Goal: Transaction & Acquisition: Purchase product/service

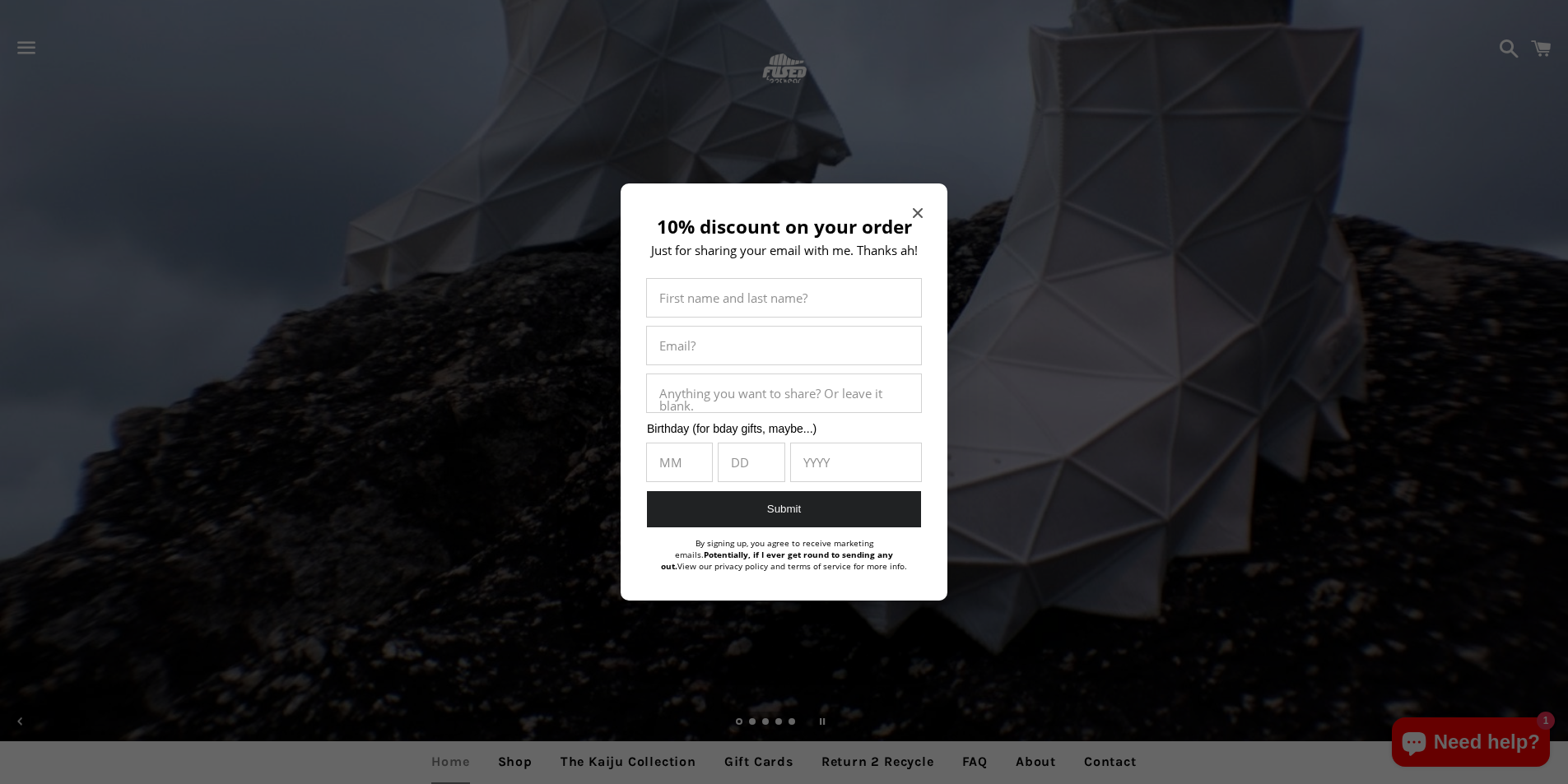
click at [919, 212] on icon "Close modal" at bounding box center [918, 213] width 10 height 10
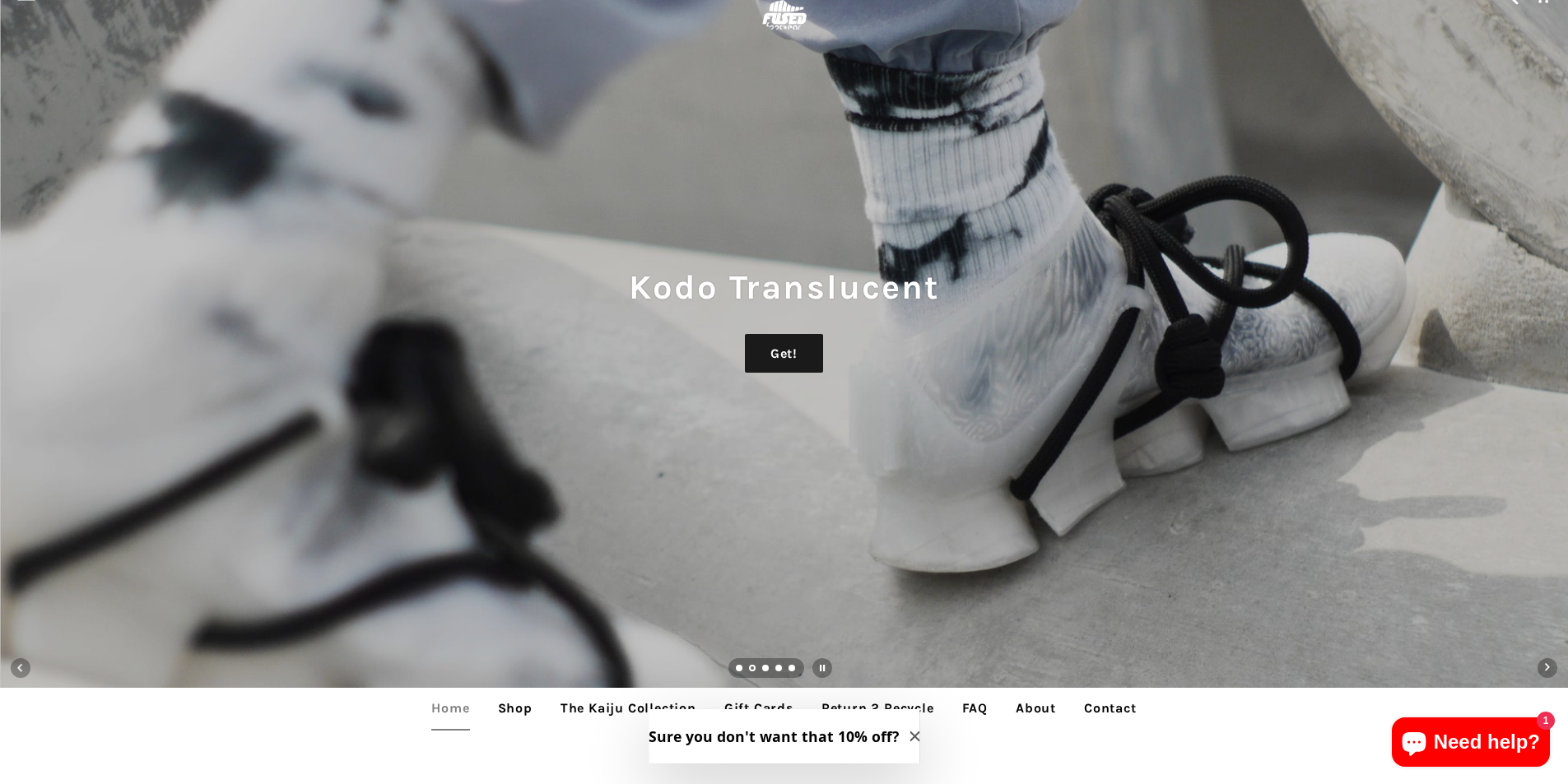
scroll to position [82, 0]
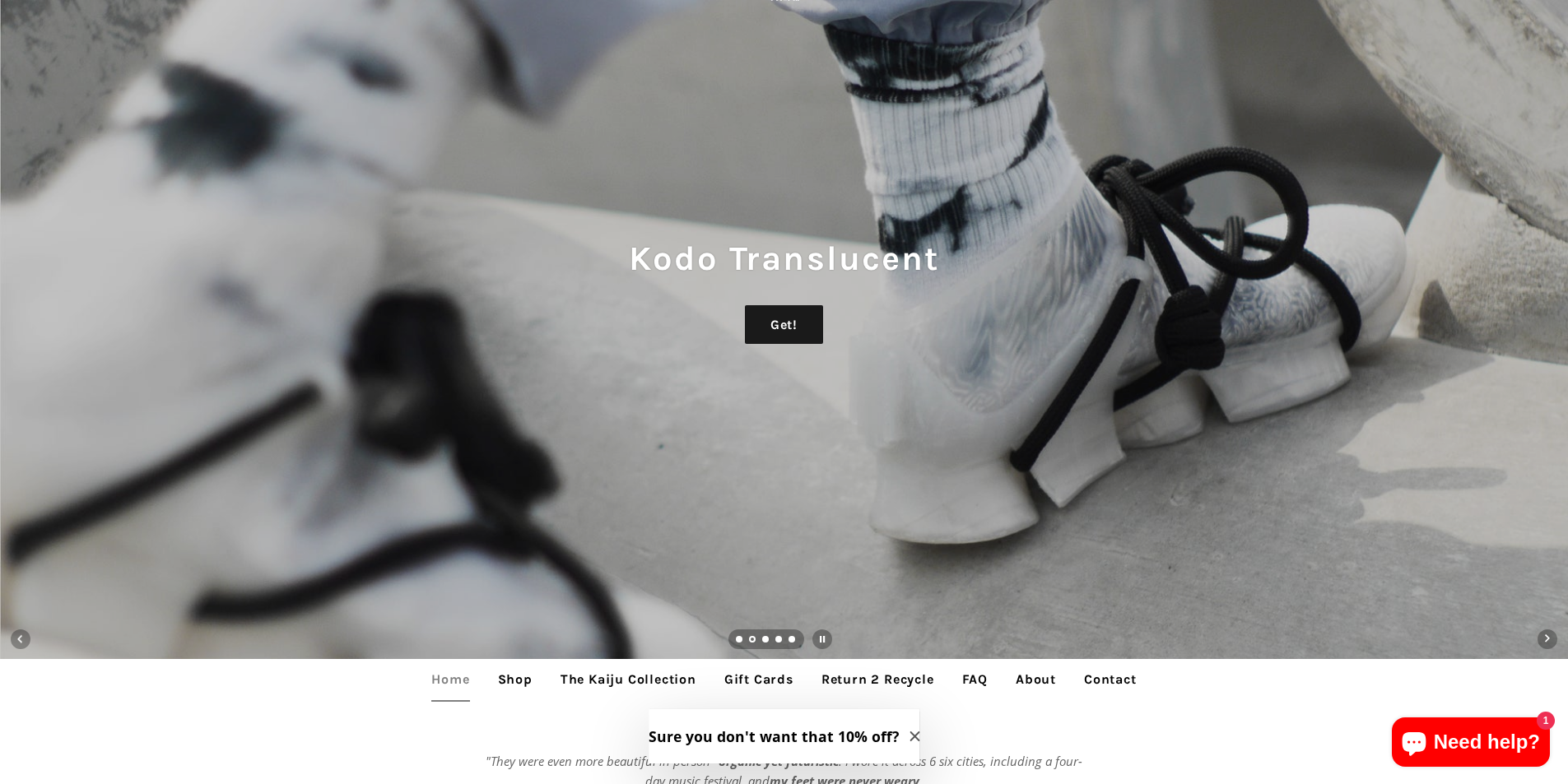
click at [765, 638] on link "Load slide 3" at bounding box center [766, 641] width 8 height 8
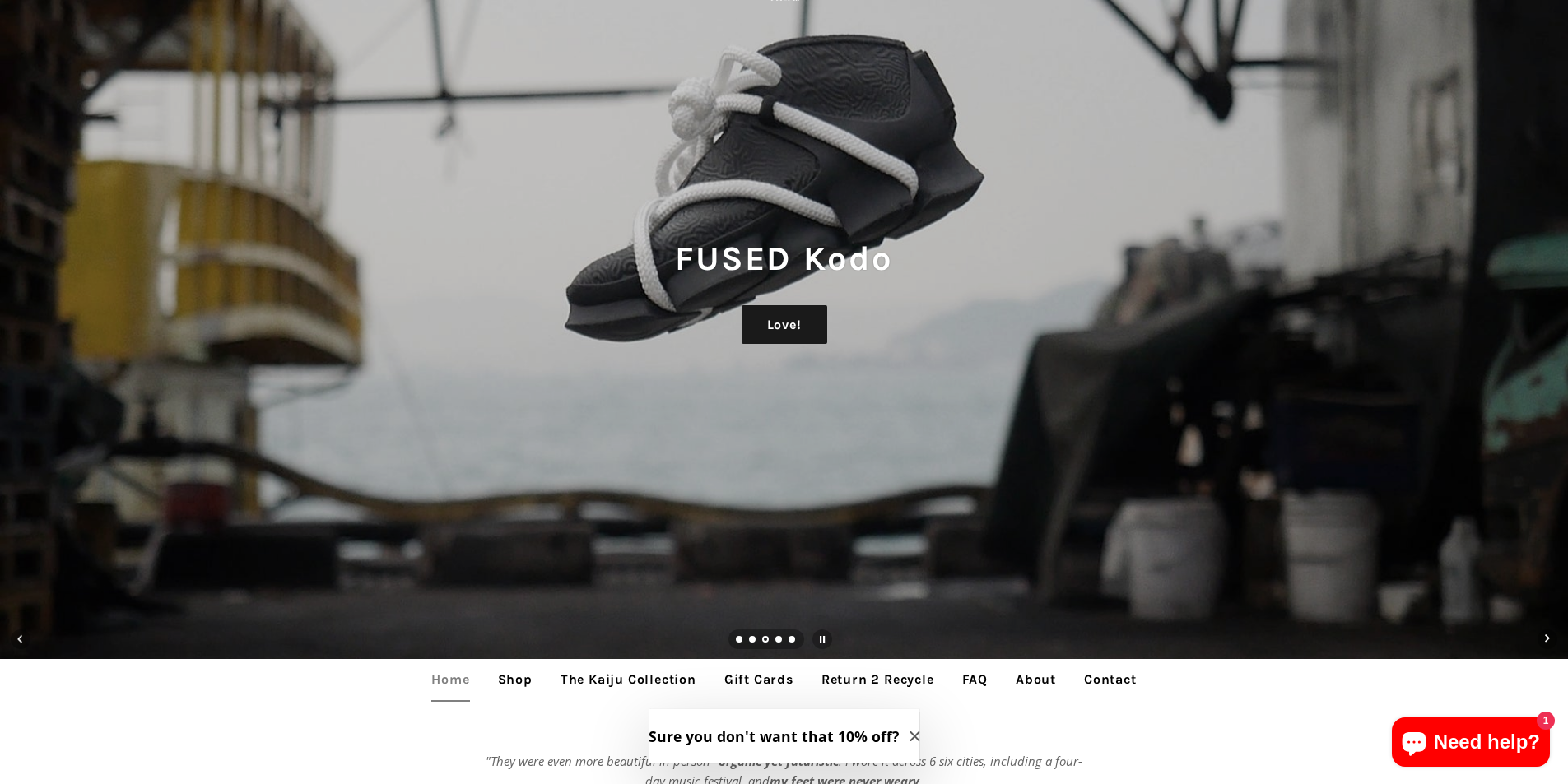
click at [778, 640] on link "Load slide 4" at bounding box center [779, 641] width 8 height 8
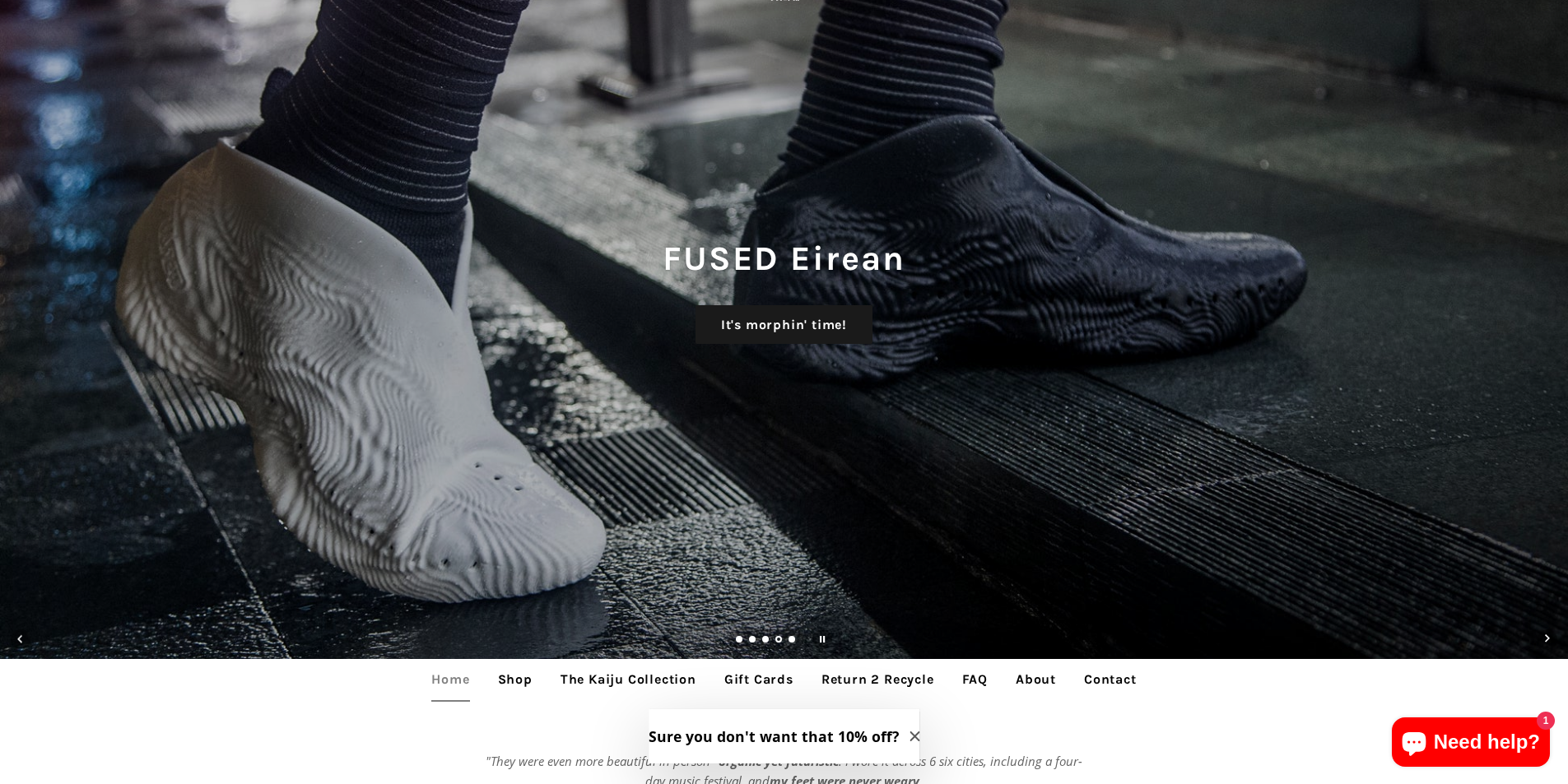
click at [792, 640] on link "Load slide 5" at bounding box center [793, 641] width 8 height 8
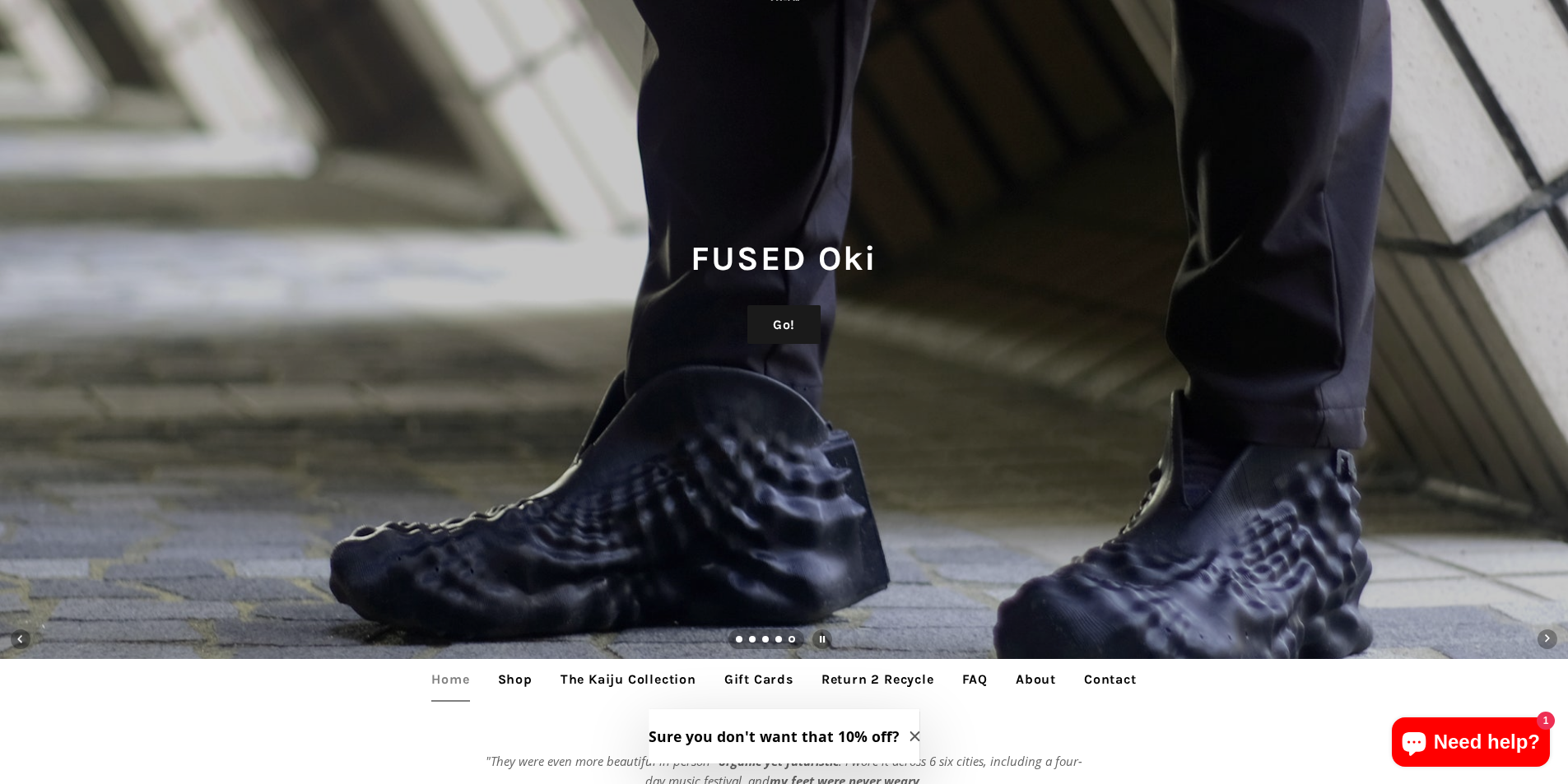
click at [312, 674] on ul "Home Shop The Kaiju Collection Gift Cards Return 2 Recycle FAQ About Contact" at bounding box center [784, 679] width 1568 height 41
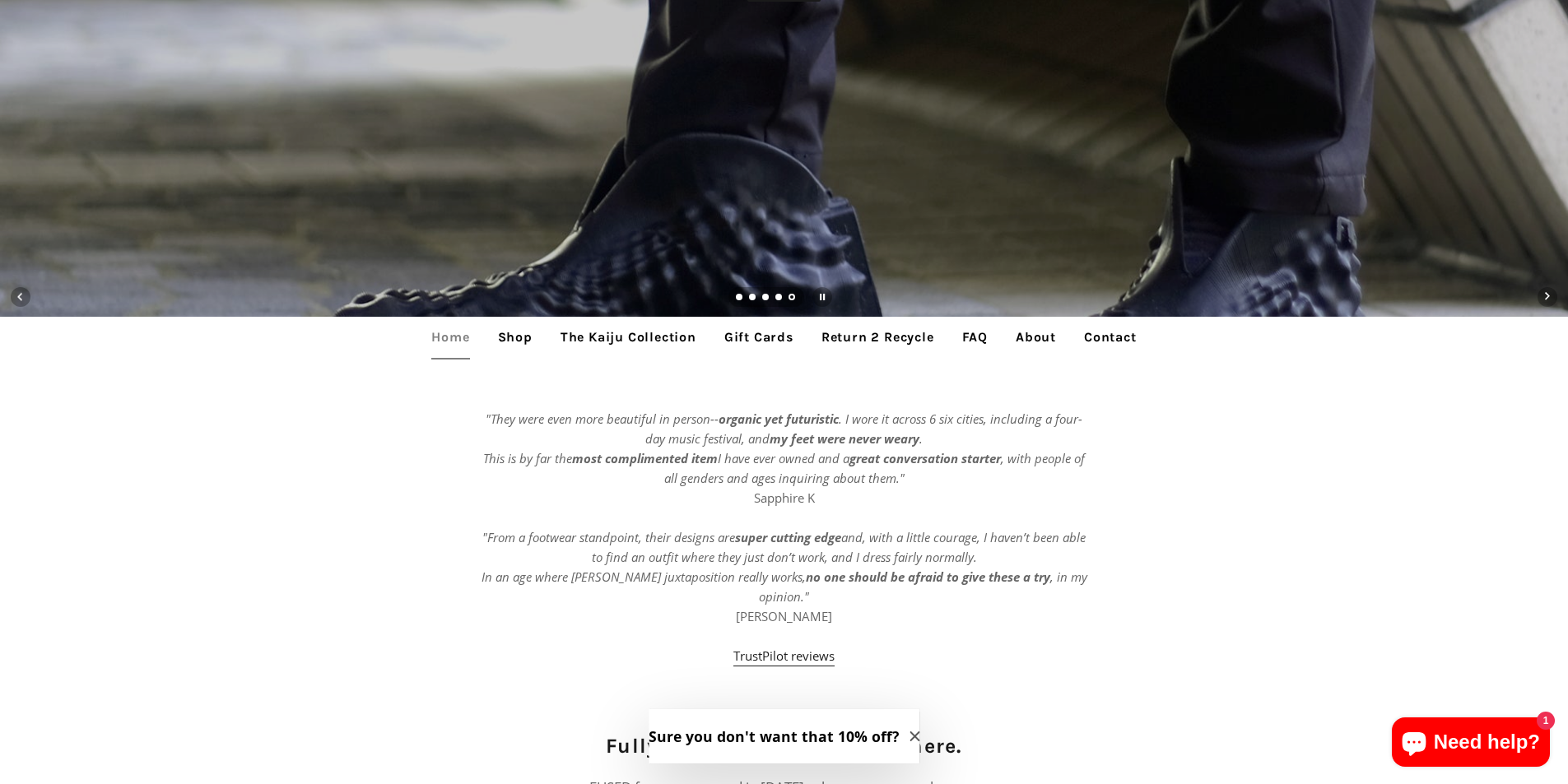
scroll to position [576, 0]
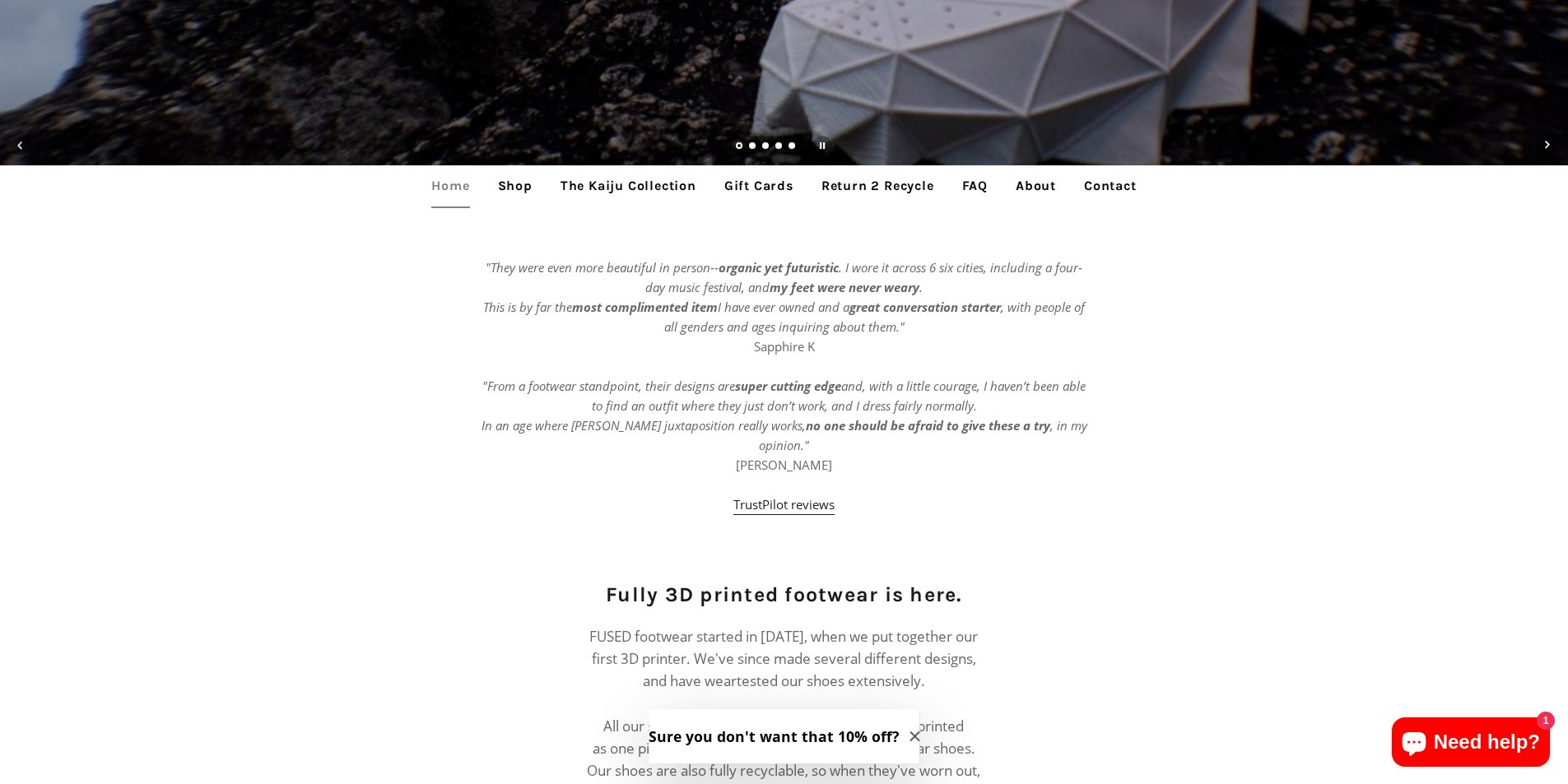
click at [501, 190] on link "Shop" at bounding box center [515, 186] width 59 height 41
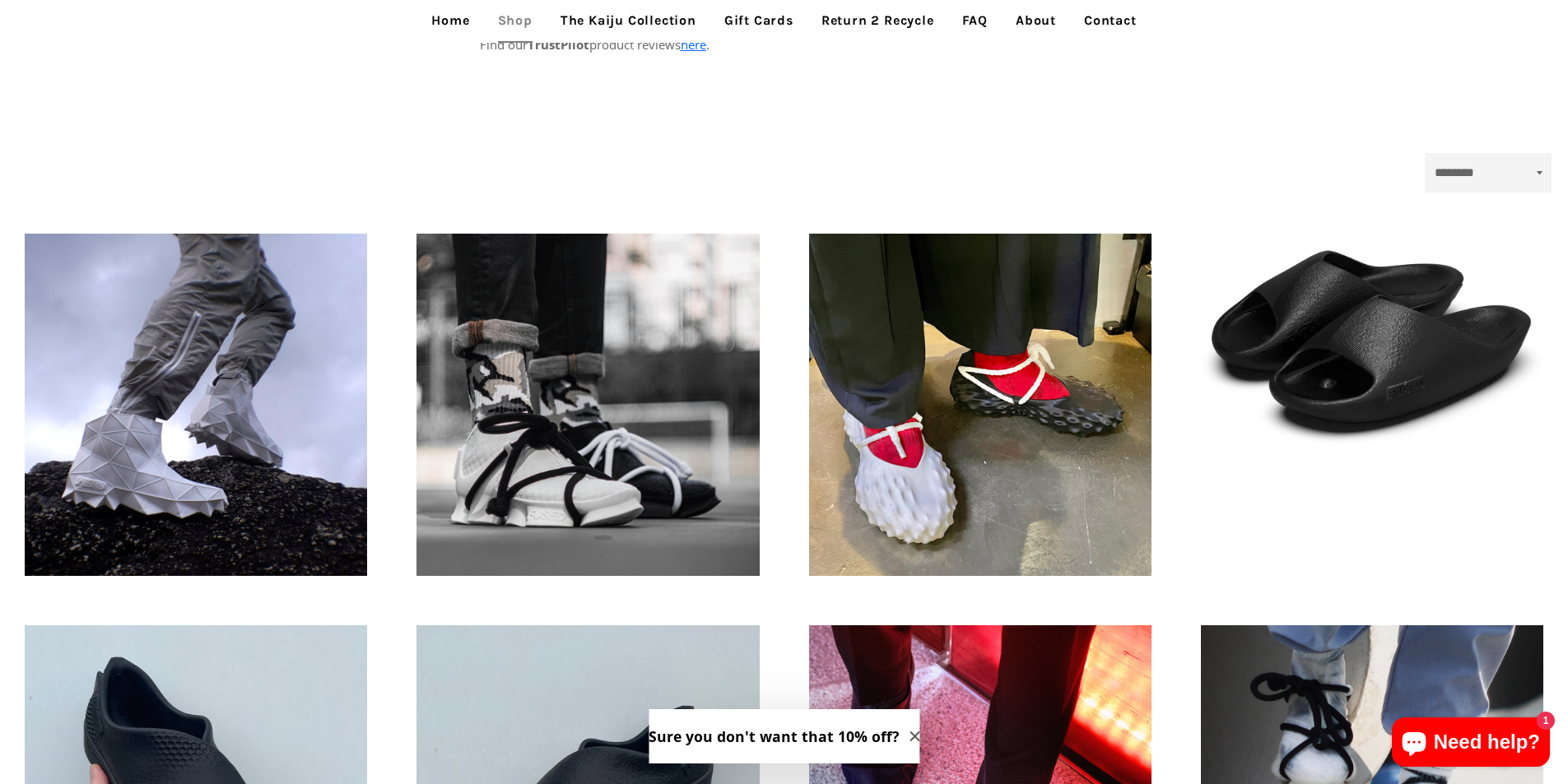
scroll to position [329, 0]
click at [0, 533] on div "FUSED footwear - Meka High - 3D printed footwear Regular price €235,95" at bounding box center [196, 404] width 392 height 392
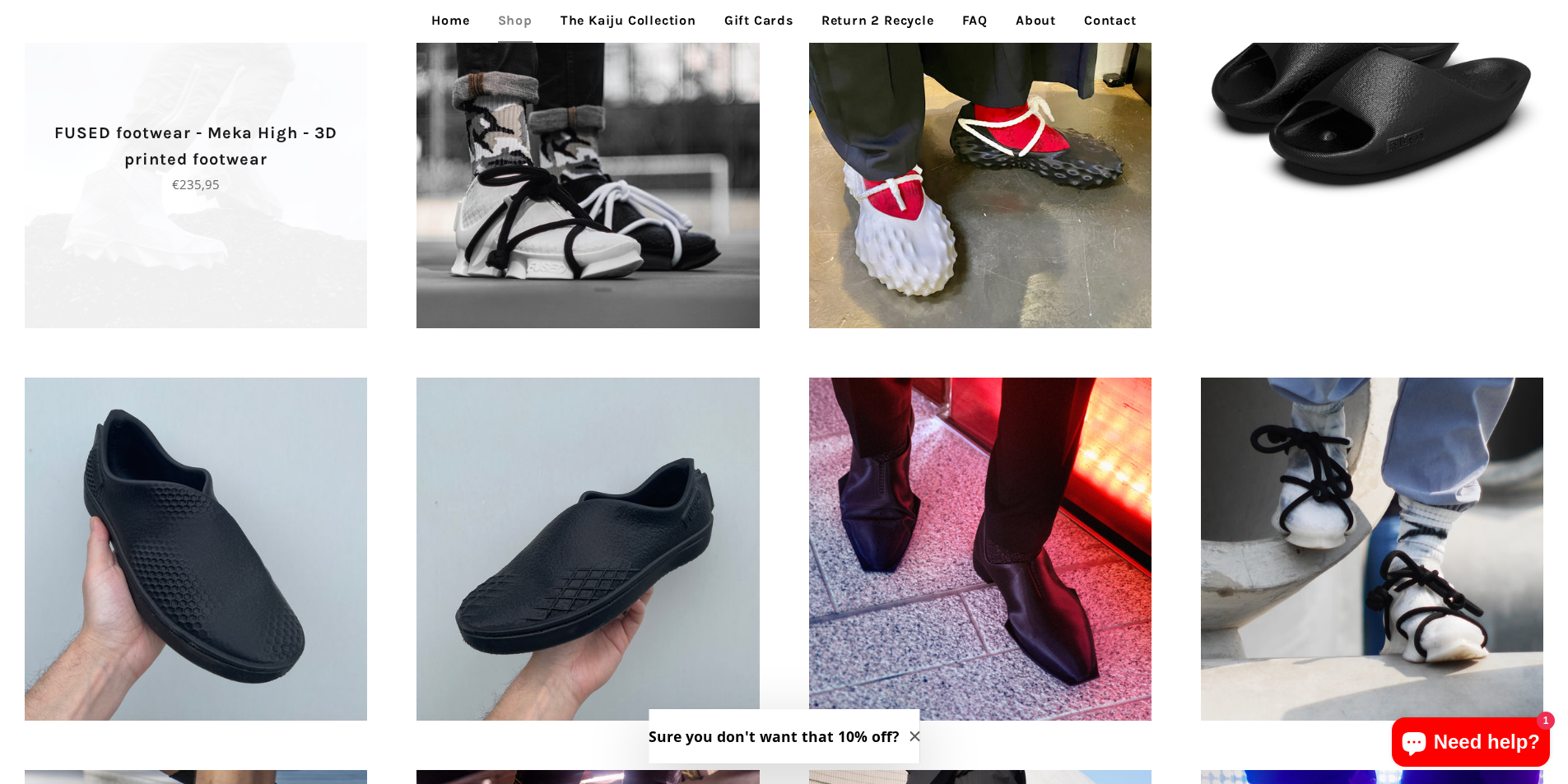
scroll to position [494, 0]
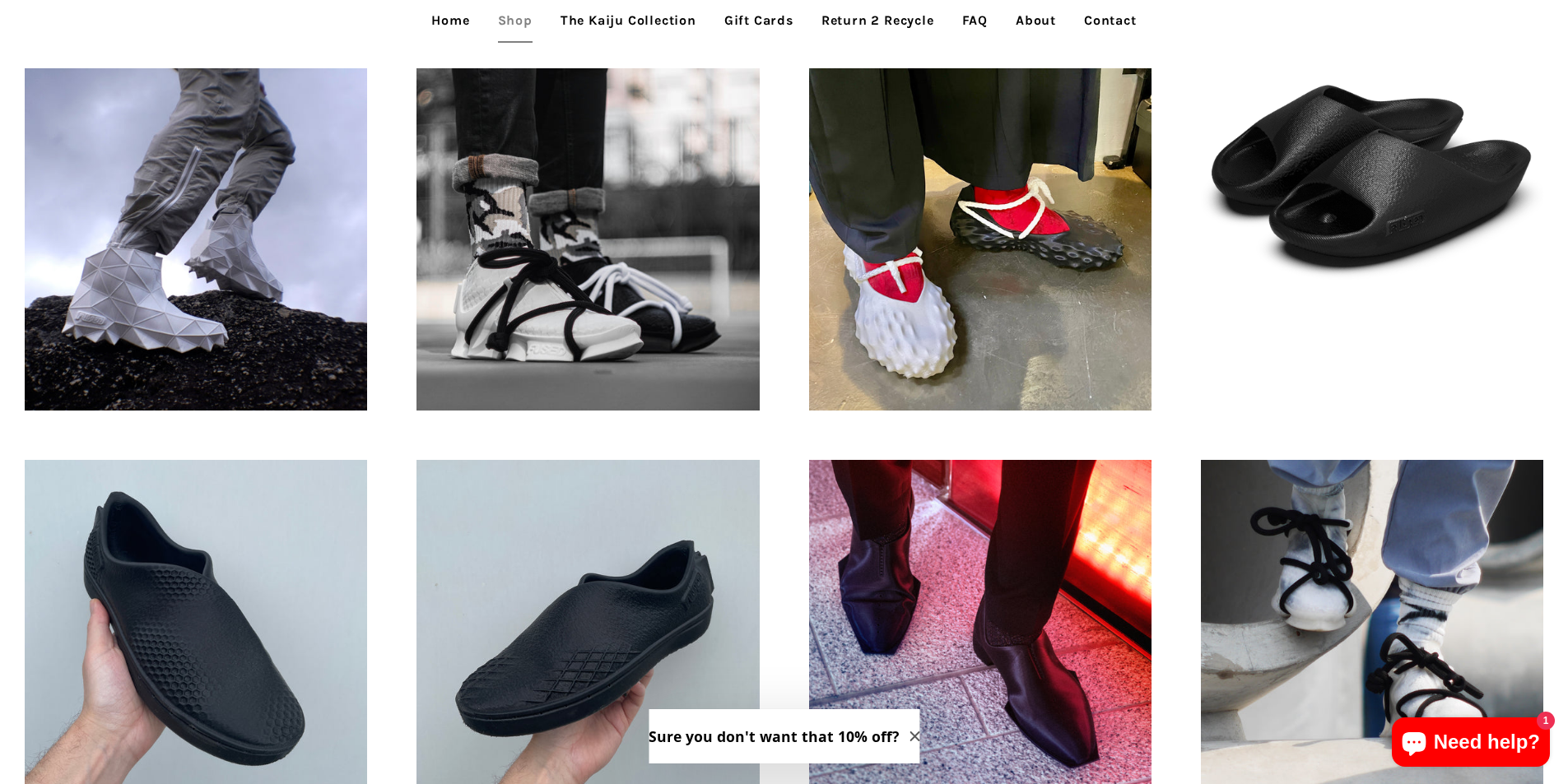
click at [787, 436] on div "FUSED Shado - 3D printed footwear Regular price €126,95" at bounding box center [980, 631] width 392 height 392
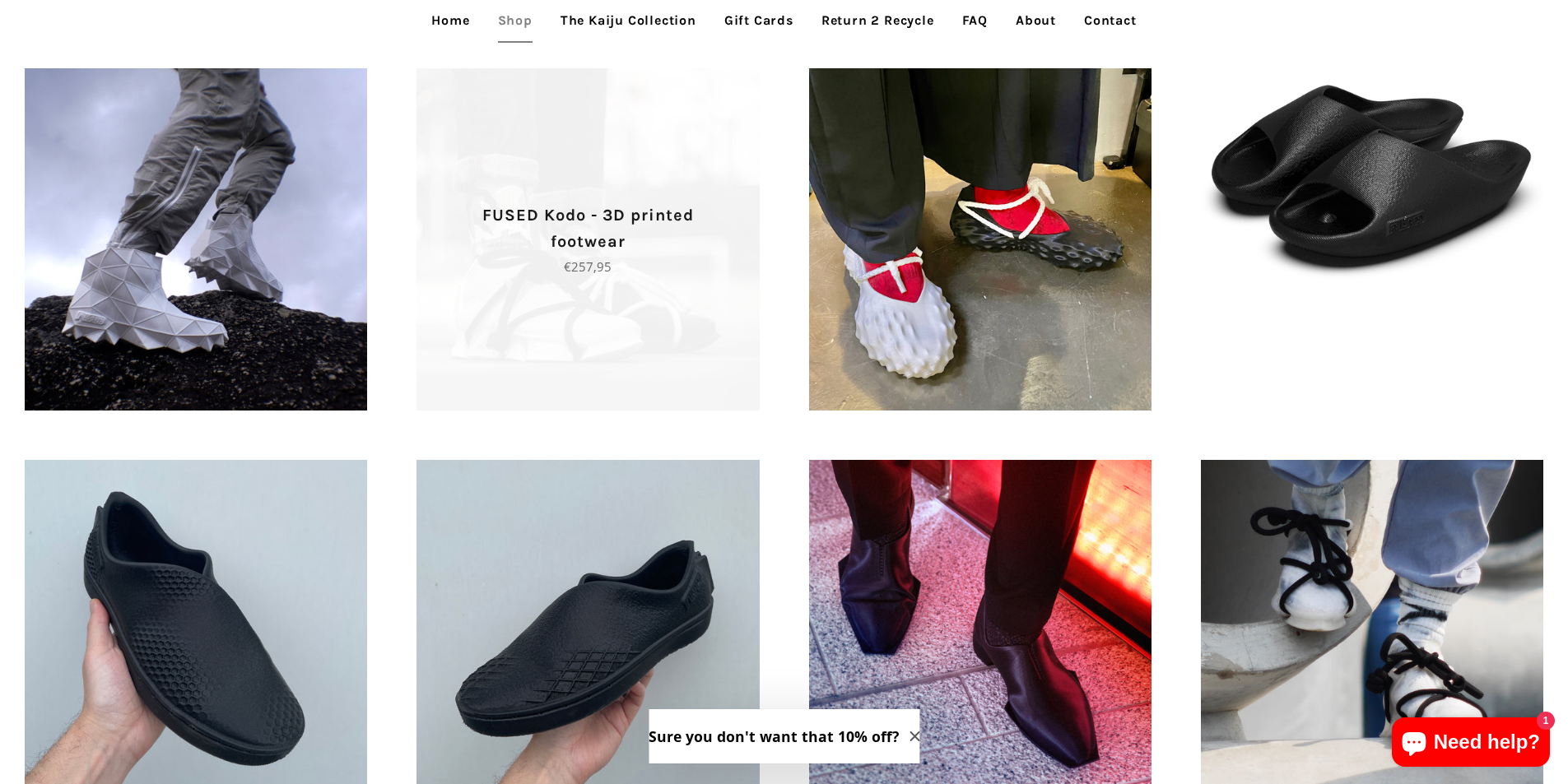
click at [629, 293] on span "FUSED Kodo - 3D printed footwear Regular price €257,95" at bounding box center [588, 239] width 343 height 343
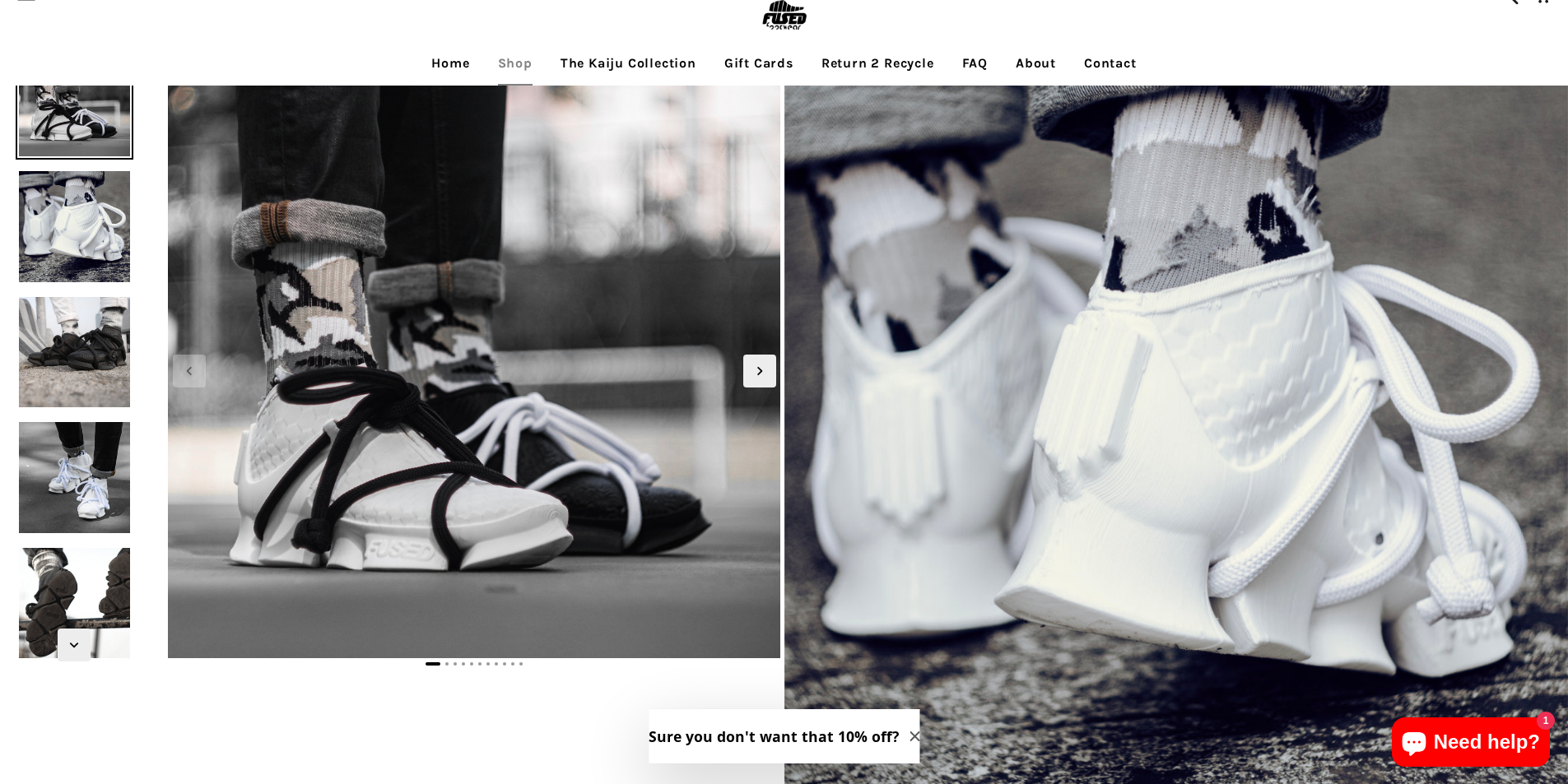
scroll to position [82, 0]
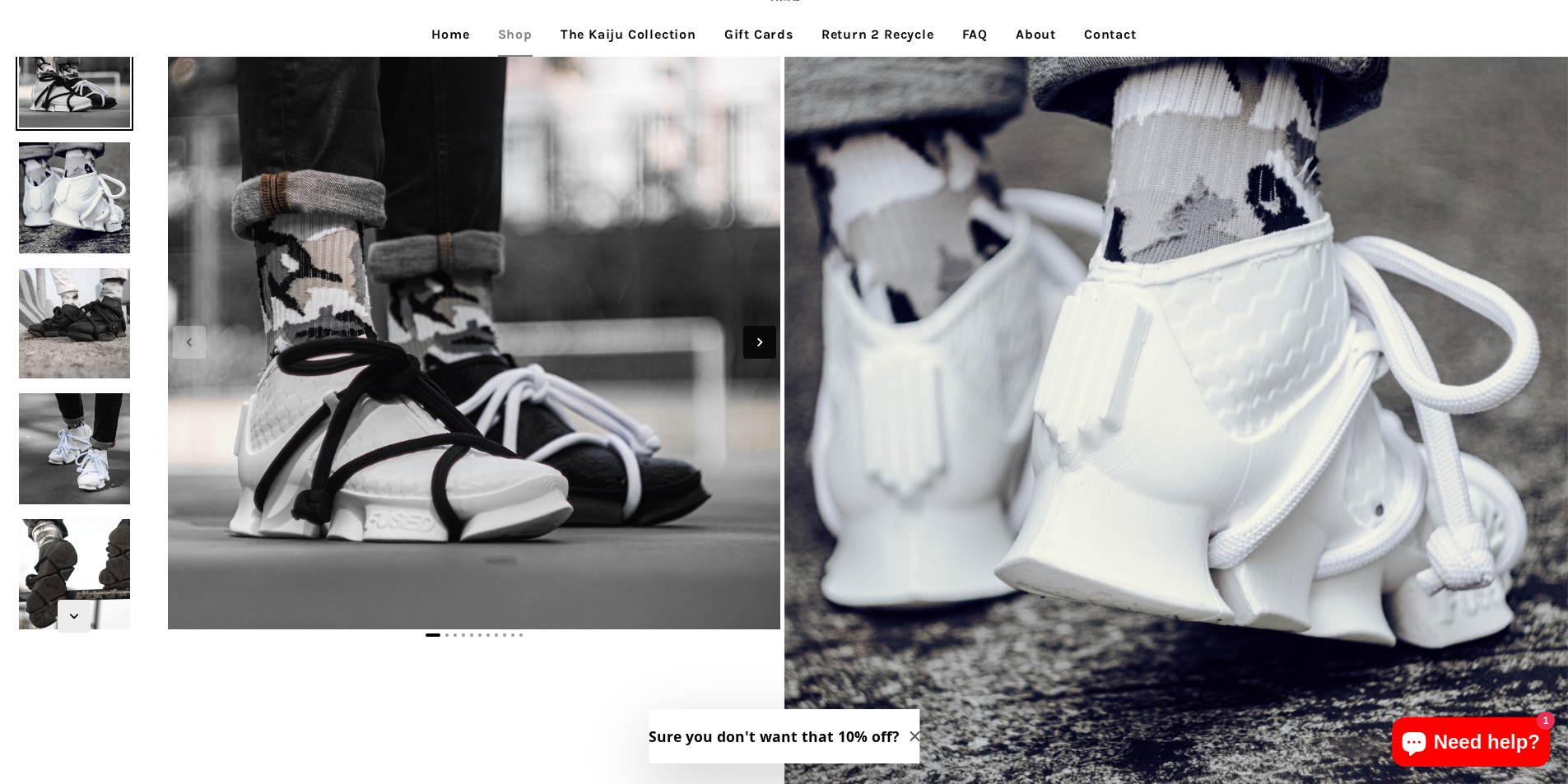
click at [749, 343] on span "Next slide" at bounding box center [760, 343] width 33 height 33
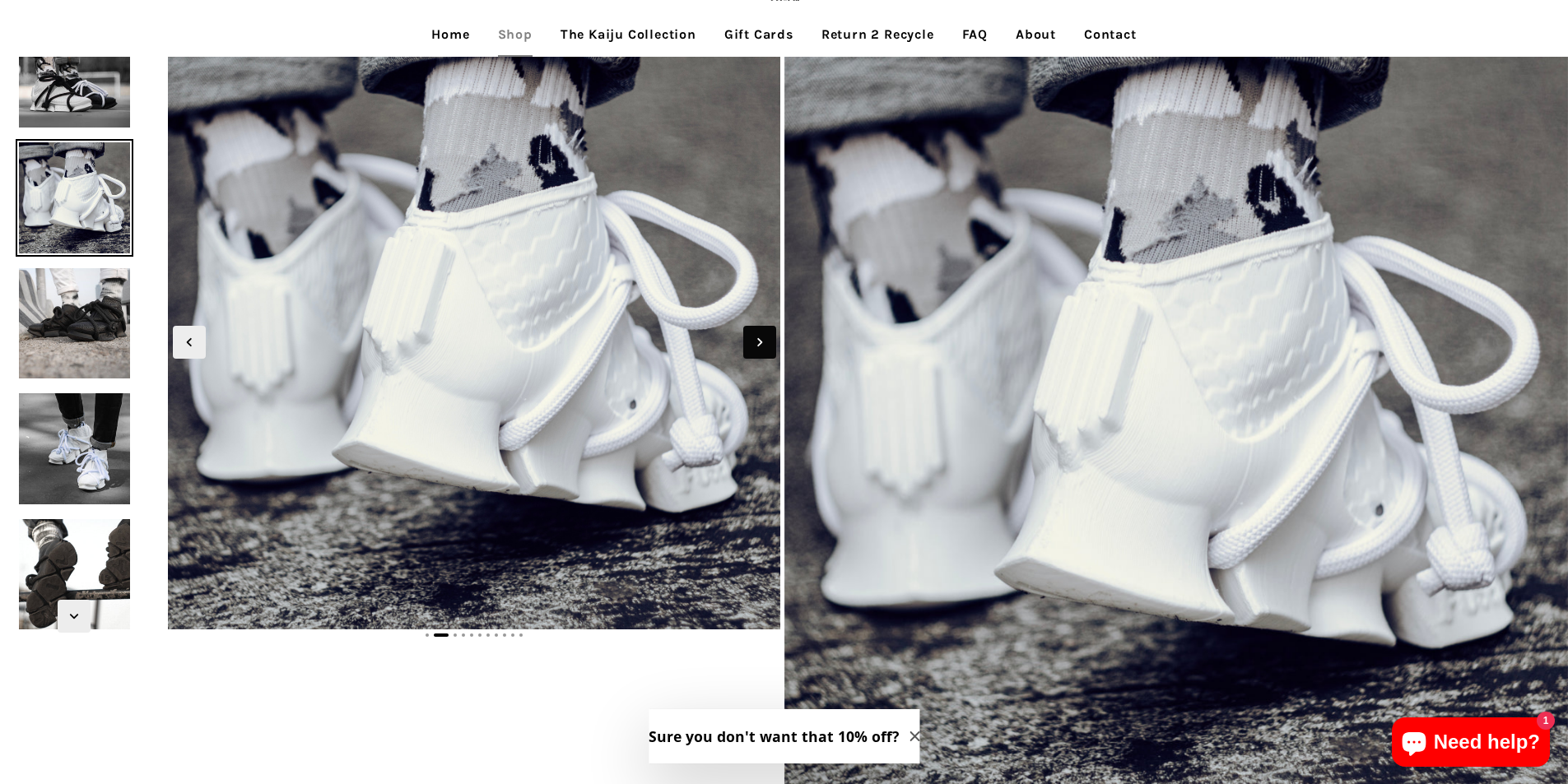
click at [749, 343] on span "Next slide" at bounding box center [760, 343] width 33 height 33
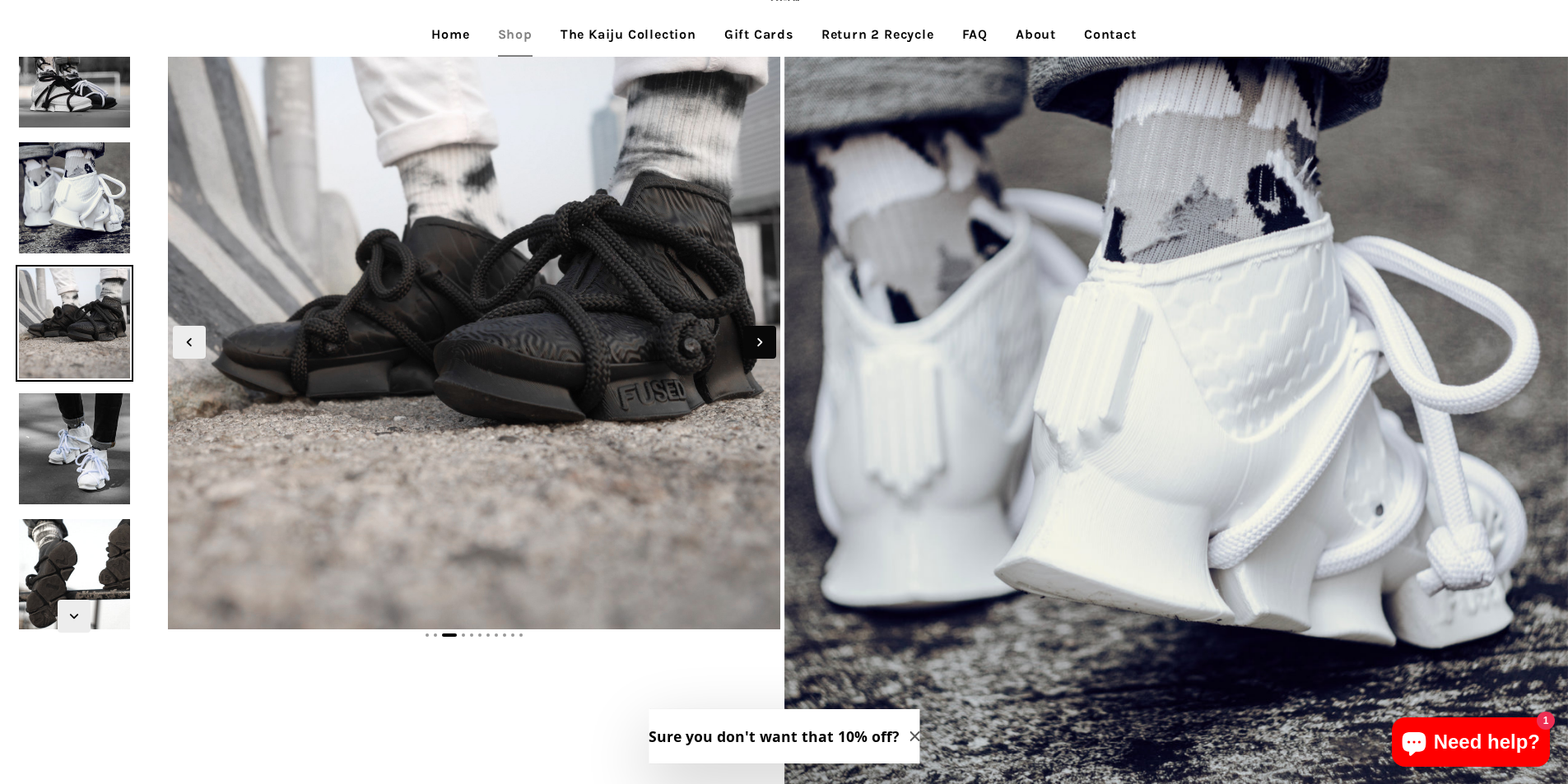
click at [749, 343] on span "Next slide" at bounding box center [760, 343] width 33 height 33
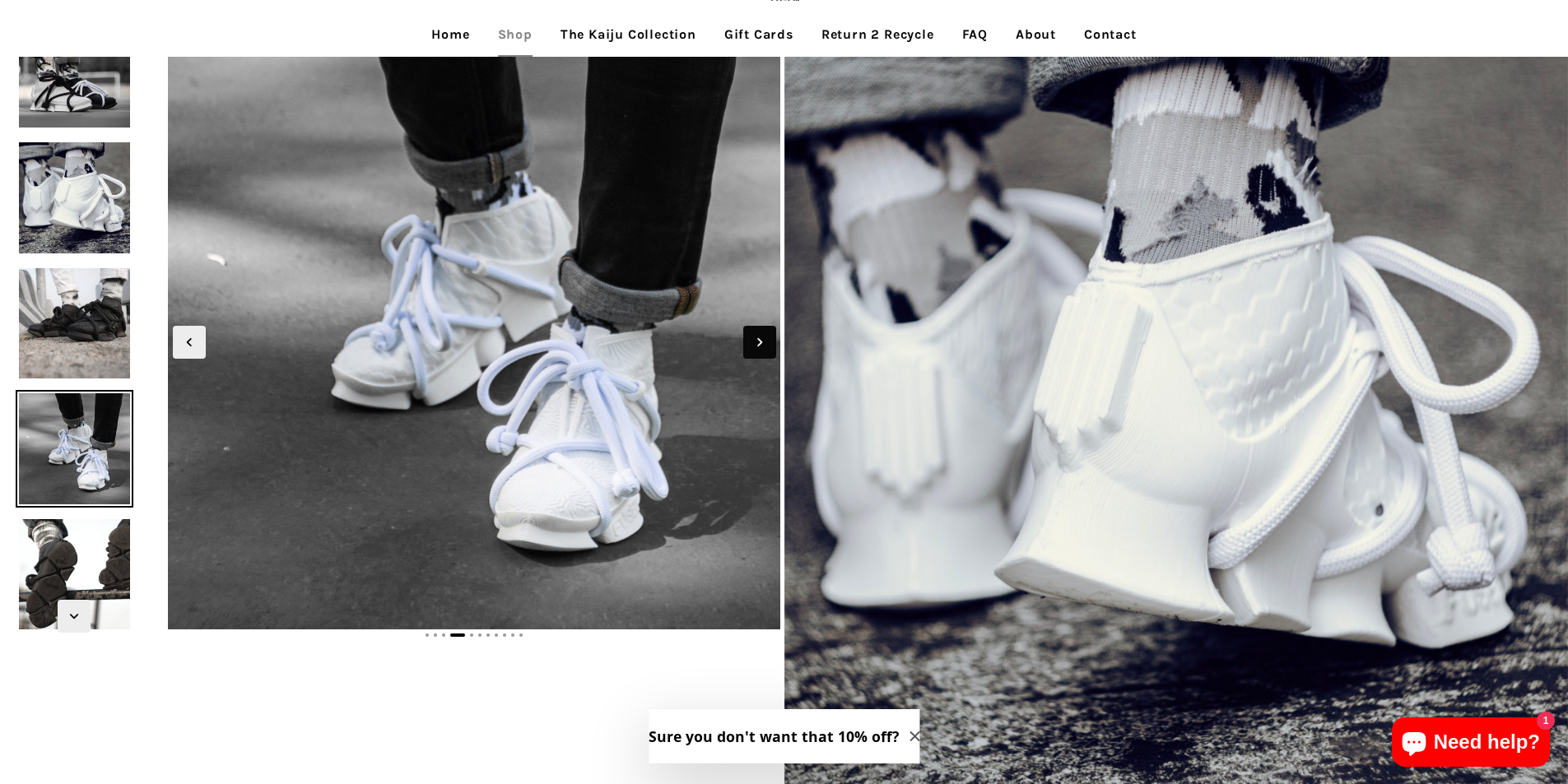
click at [749, 343] on span "Next slide" at bounding box center [760, 343] width 33 height 33
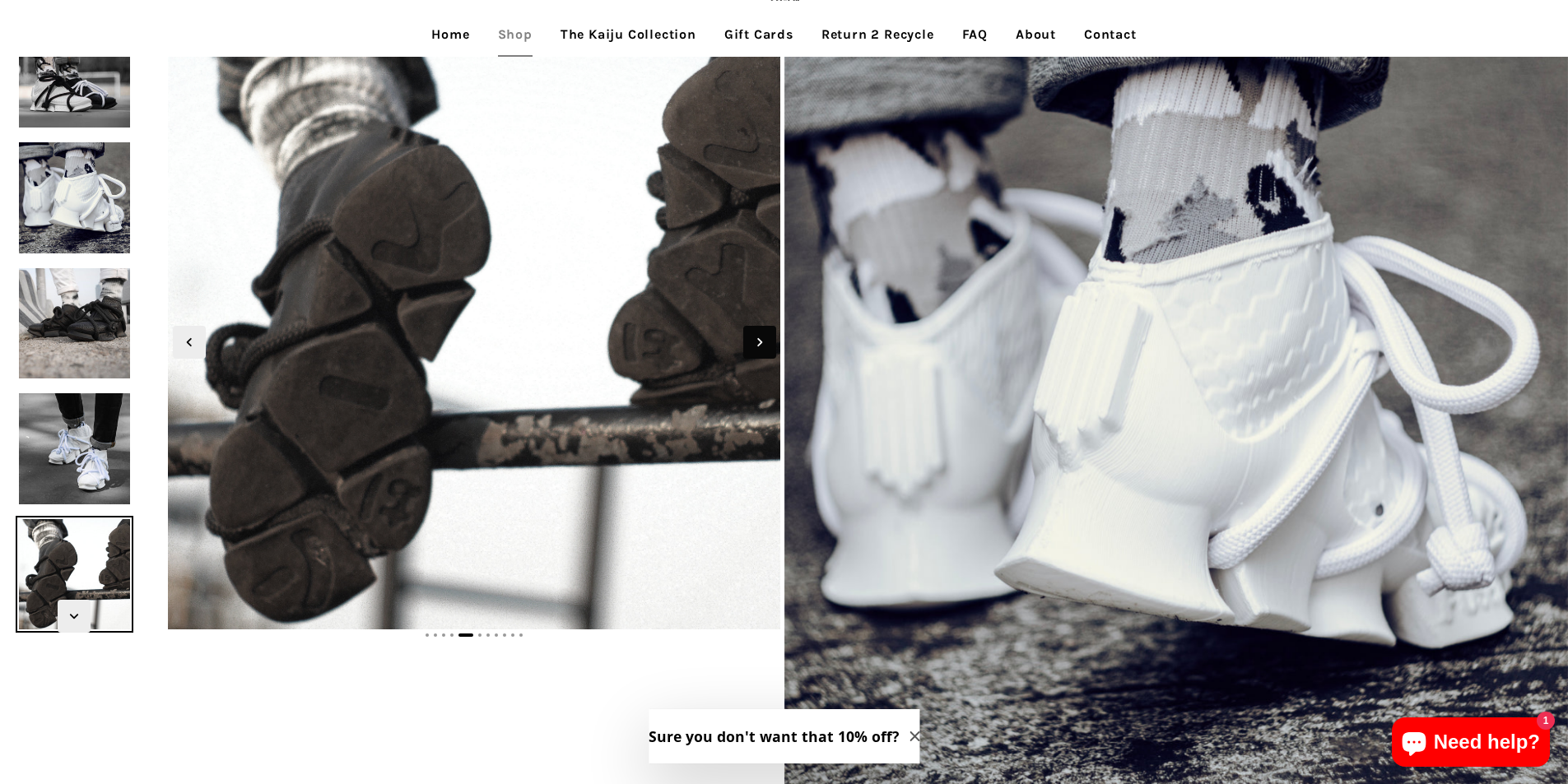
click at [749, 343] on span "Next slide" at bounding box center [760, 343] width 33 height 33
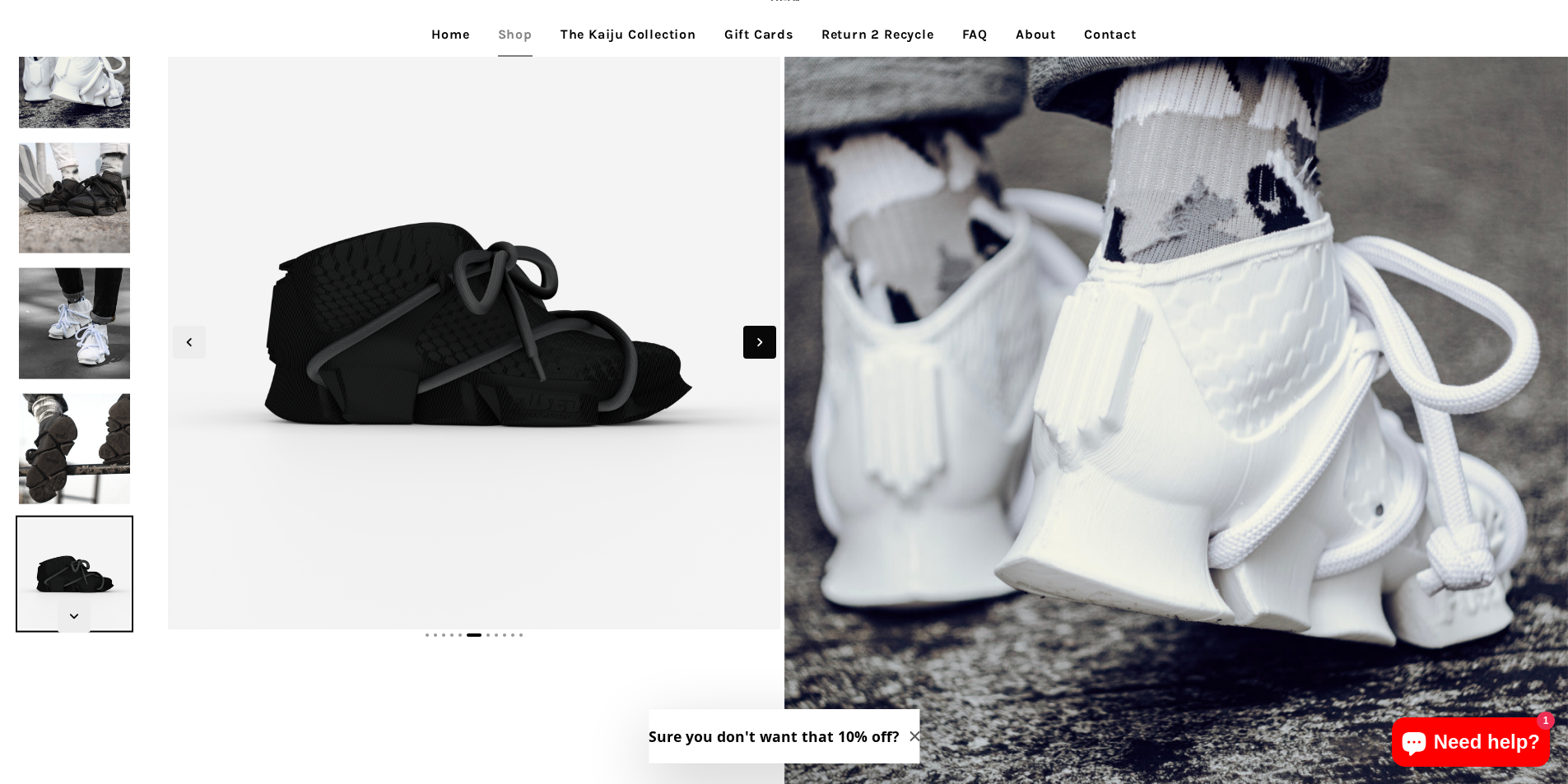
click at [749, 343] on span "Next slide" at bounding box center [760, 343] width 33 height 33
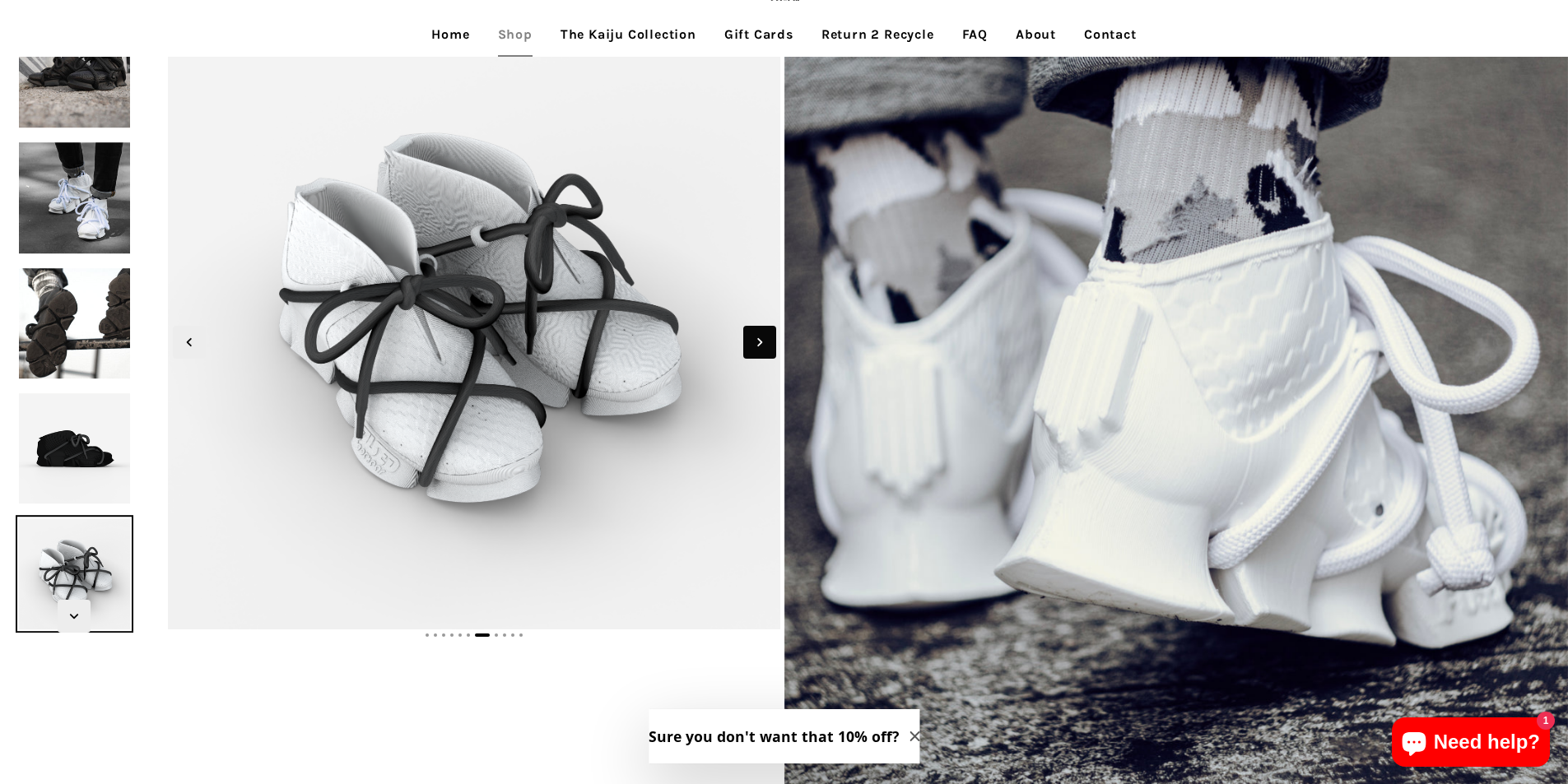
click at [749, 343] on span "Next slide" at bounding box center [760, 343] width 33 height 33
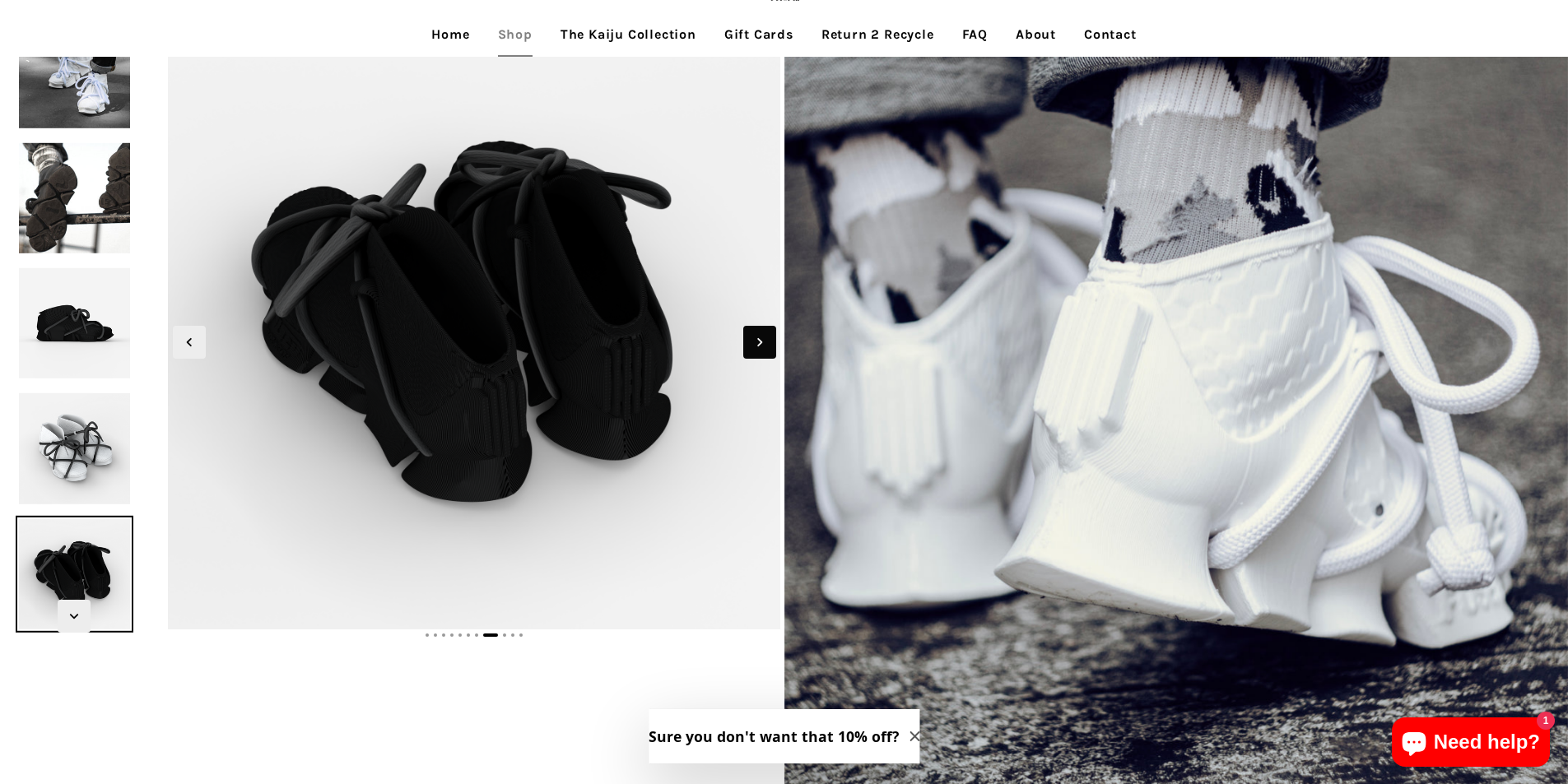
click at [749, 343] on span "Next slide" at bounding box center [760, 343] width 33 height 33
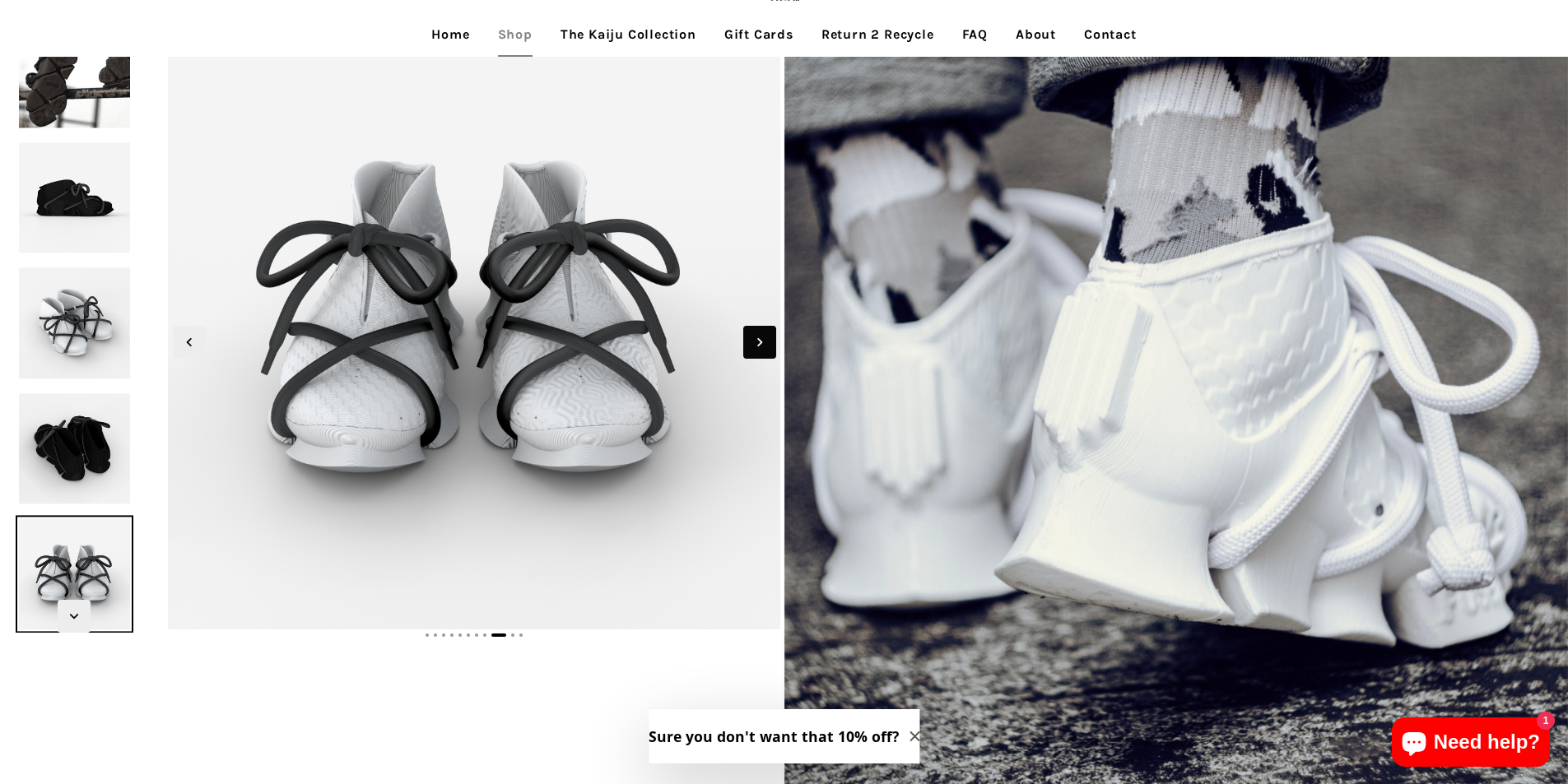
click at [749, 343] on span "Next slide" at bounding box center [760, 343] width 33 height 33
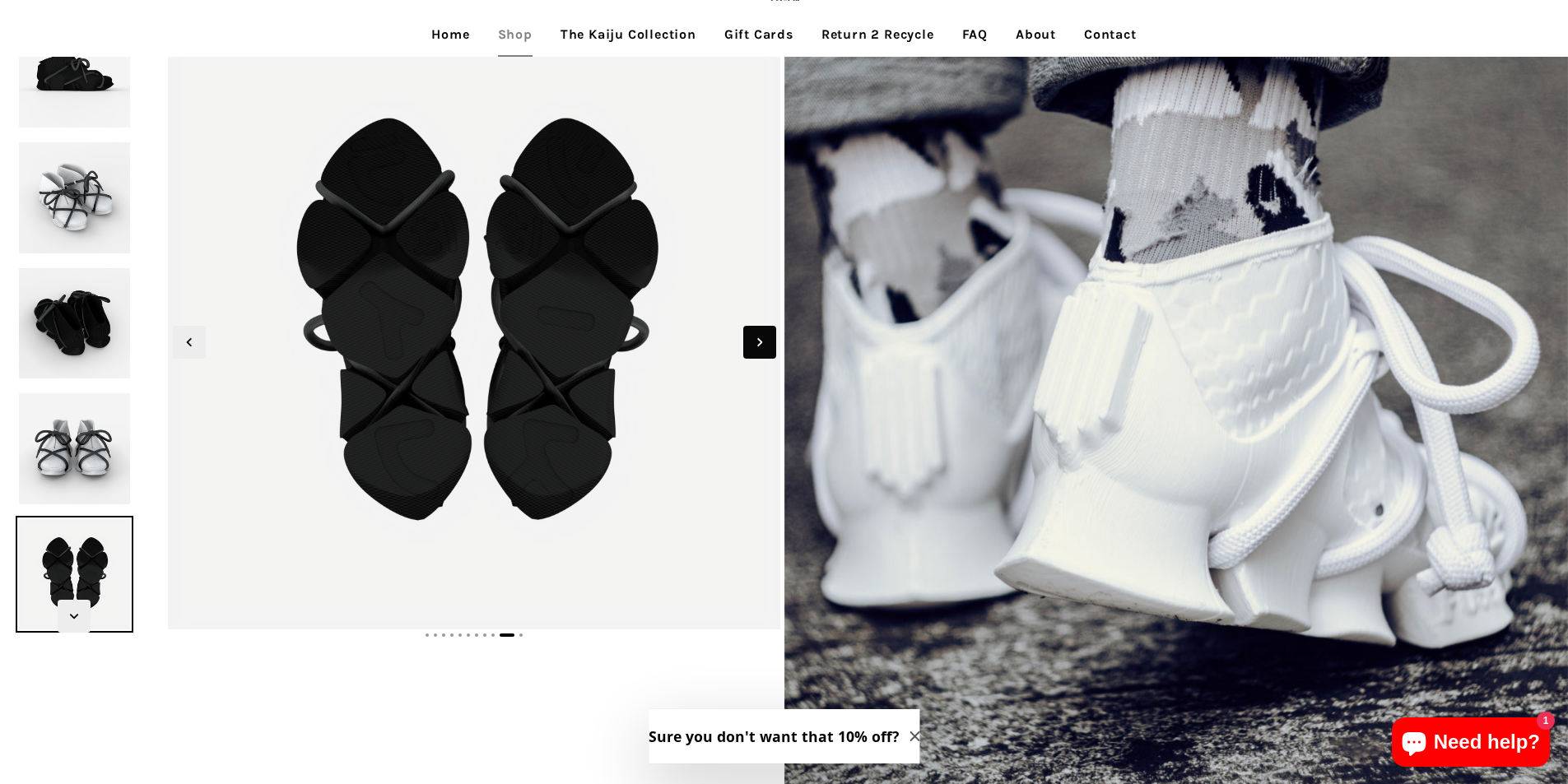
click at [749, 343] on span "Next slide" at bounding box center [760, 343] width 33 height 33
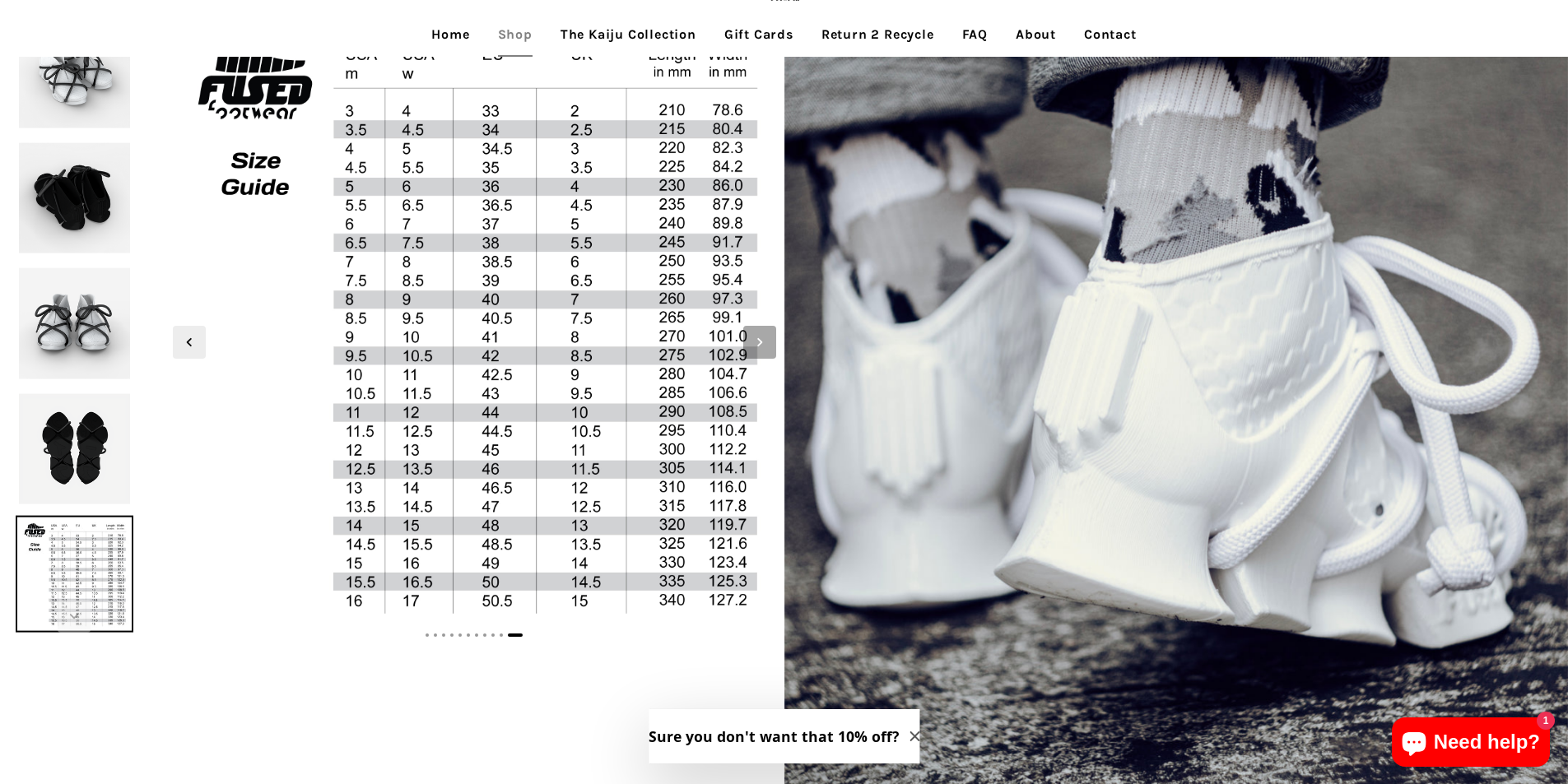
click at [749, 343] on span "Next slide" at bounding box center [760, 343] width 33 height 33
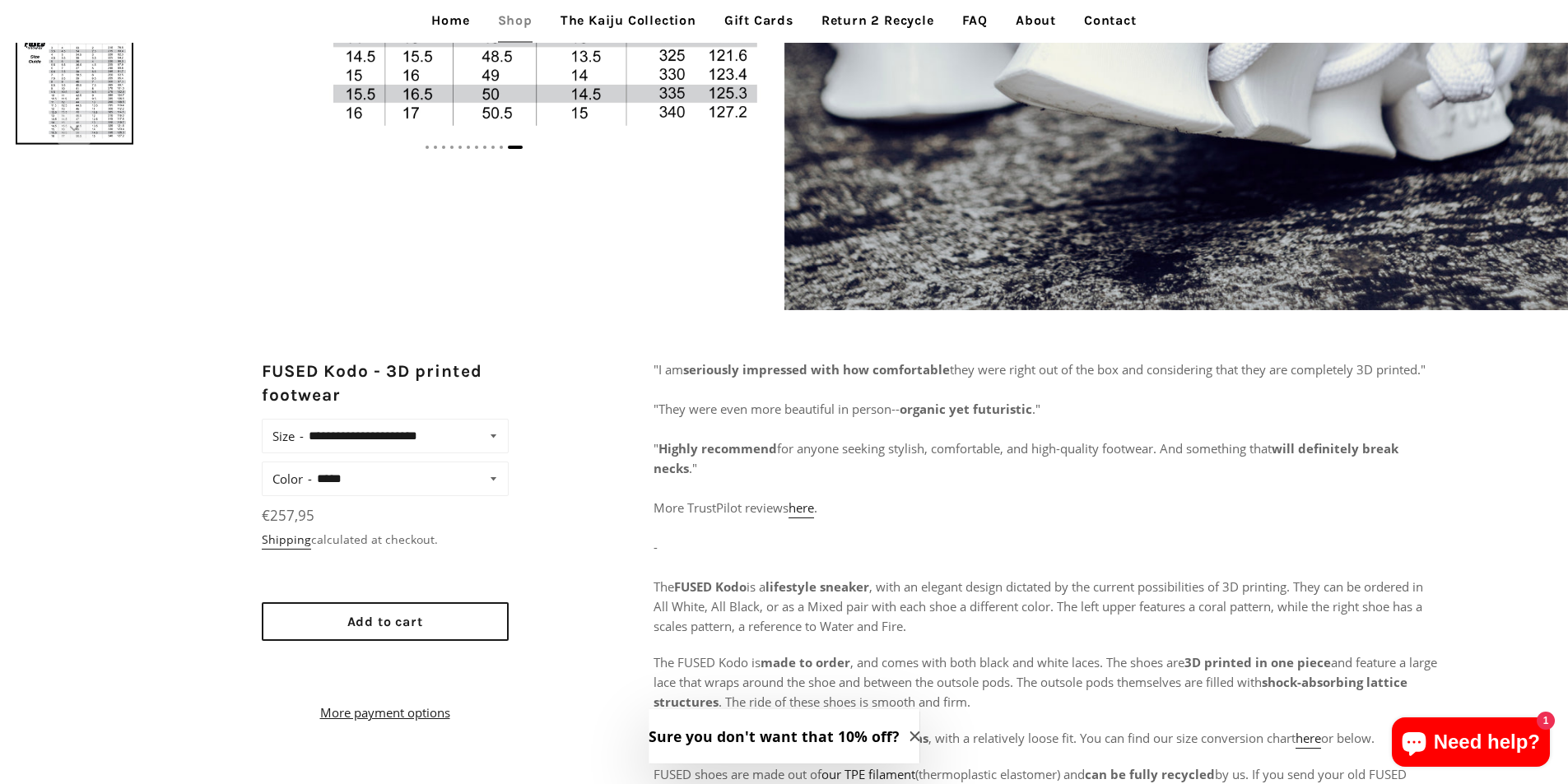
scroll to position [823, 0]
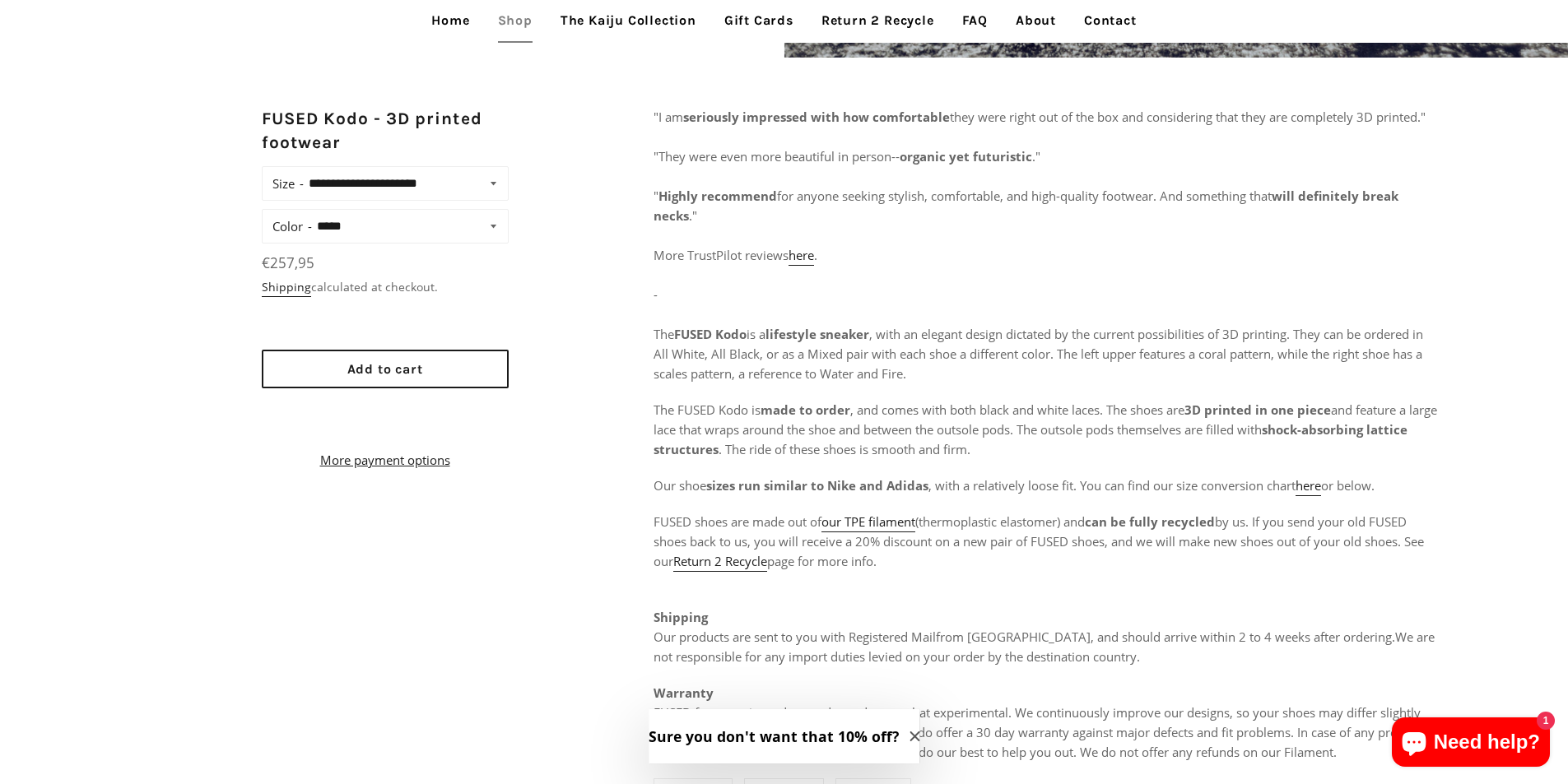
click at [240, 607] on div "**********" at bounding box center [784, 474] width 1568 height 734
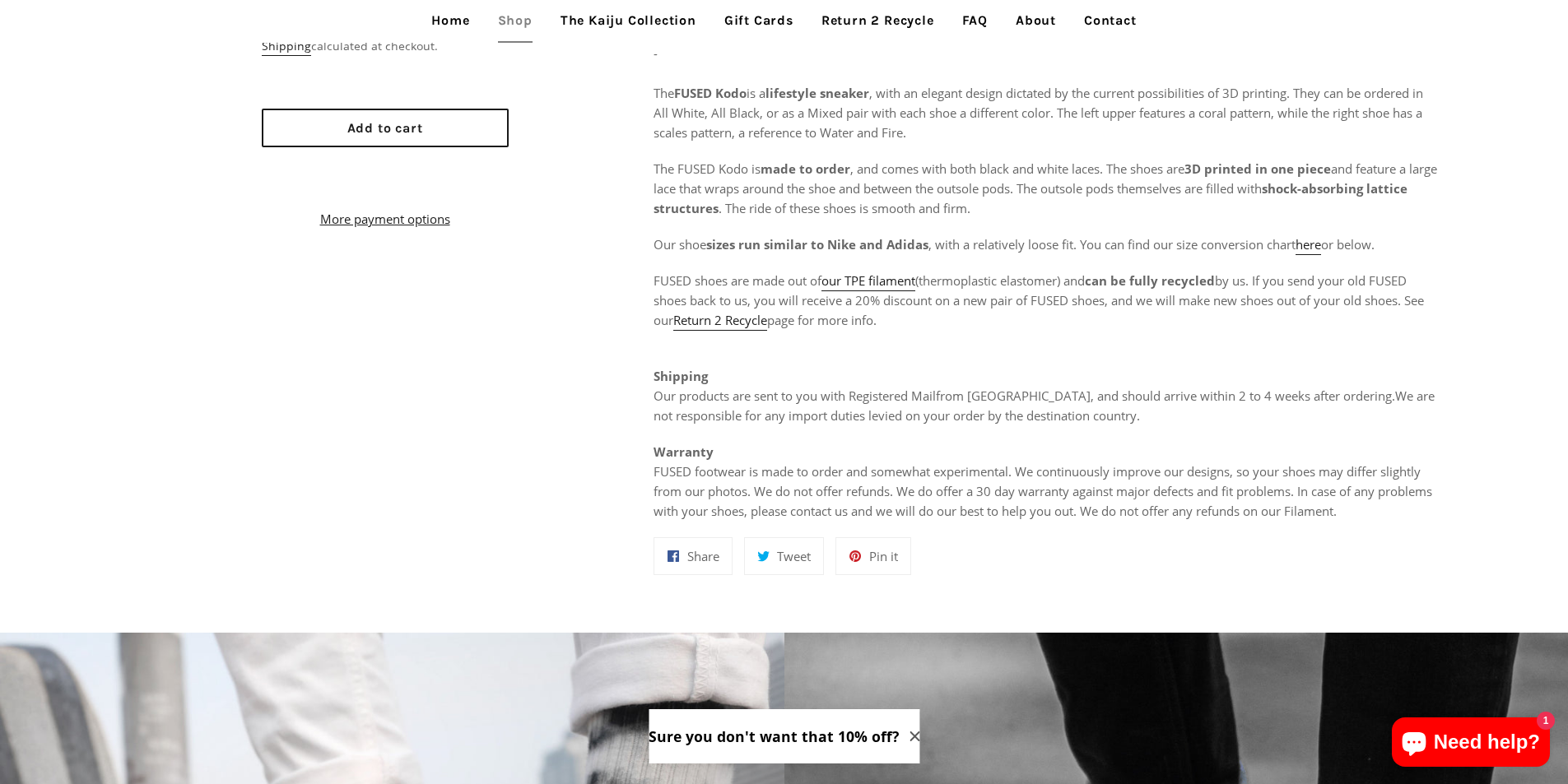
scroll to position [1069, 0]
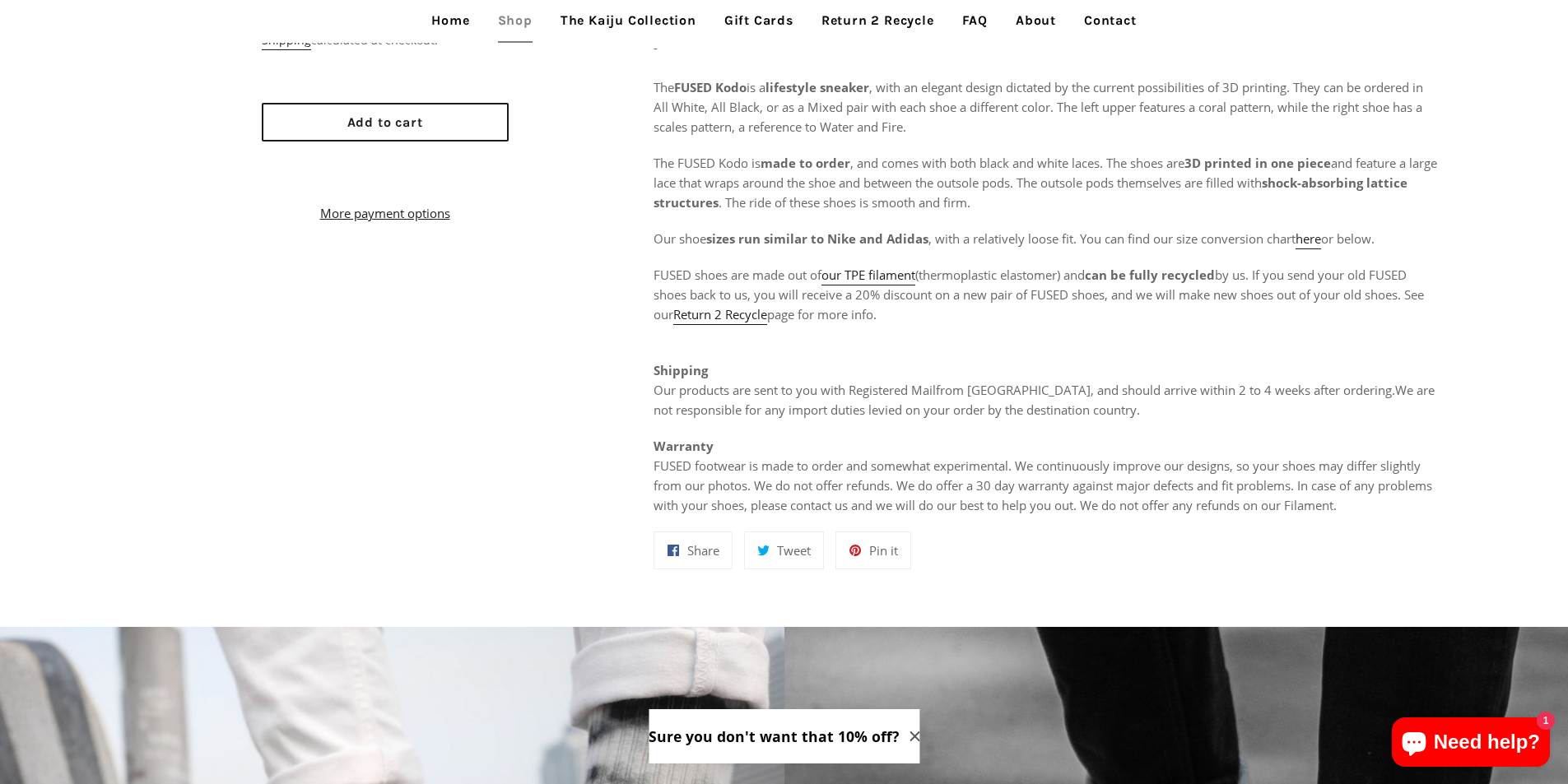
click at [568, 574] on div "**********" at bounding box center [784, 226] width 1568 height 734
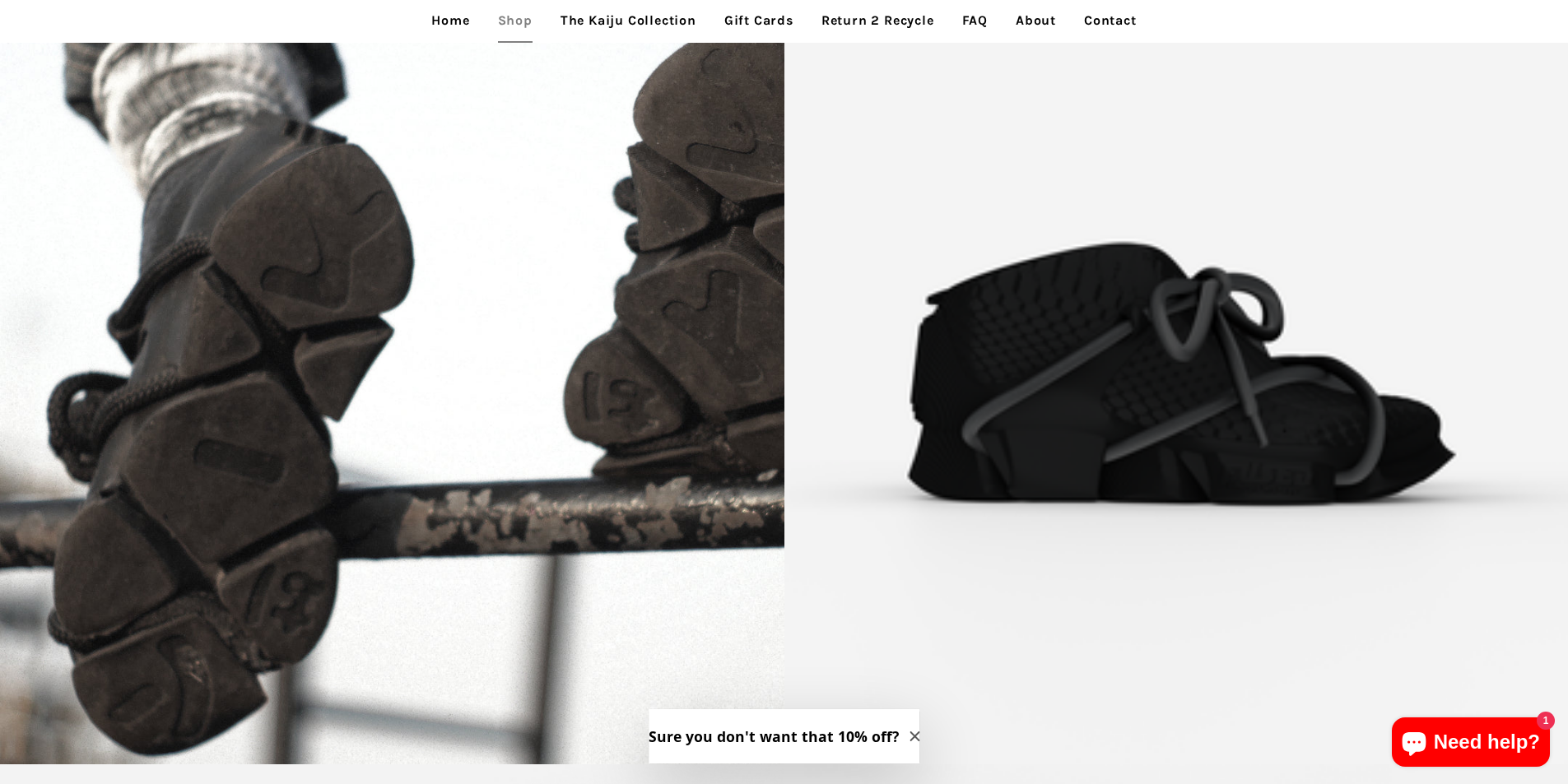
scroll to position [2463, 0]
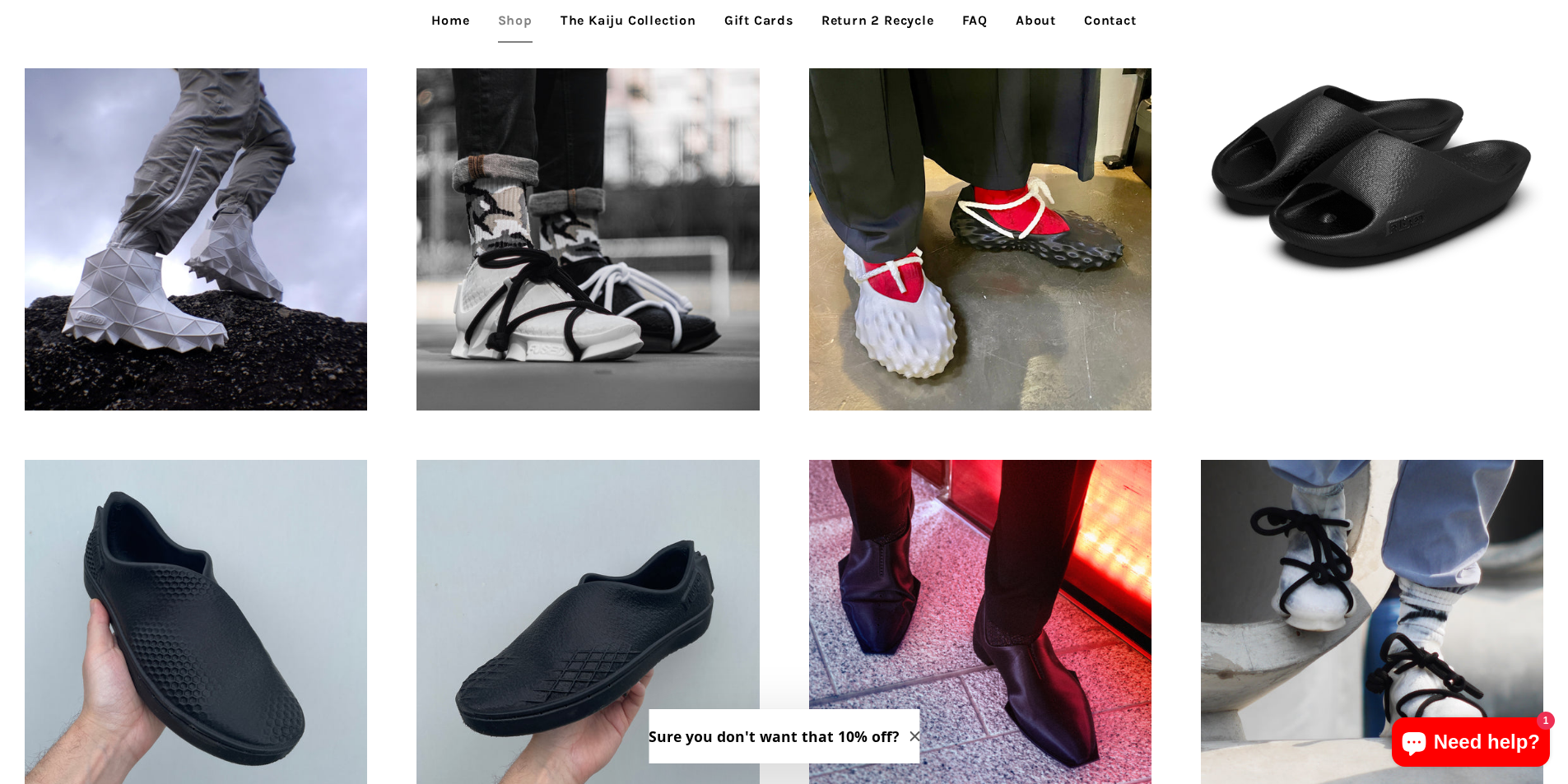
click at [4, 484] on div "FUSED Hiku - 3D printed footwear Regular price €109,95" at bounding box center [196, 631] width 392 height 392
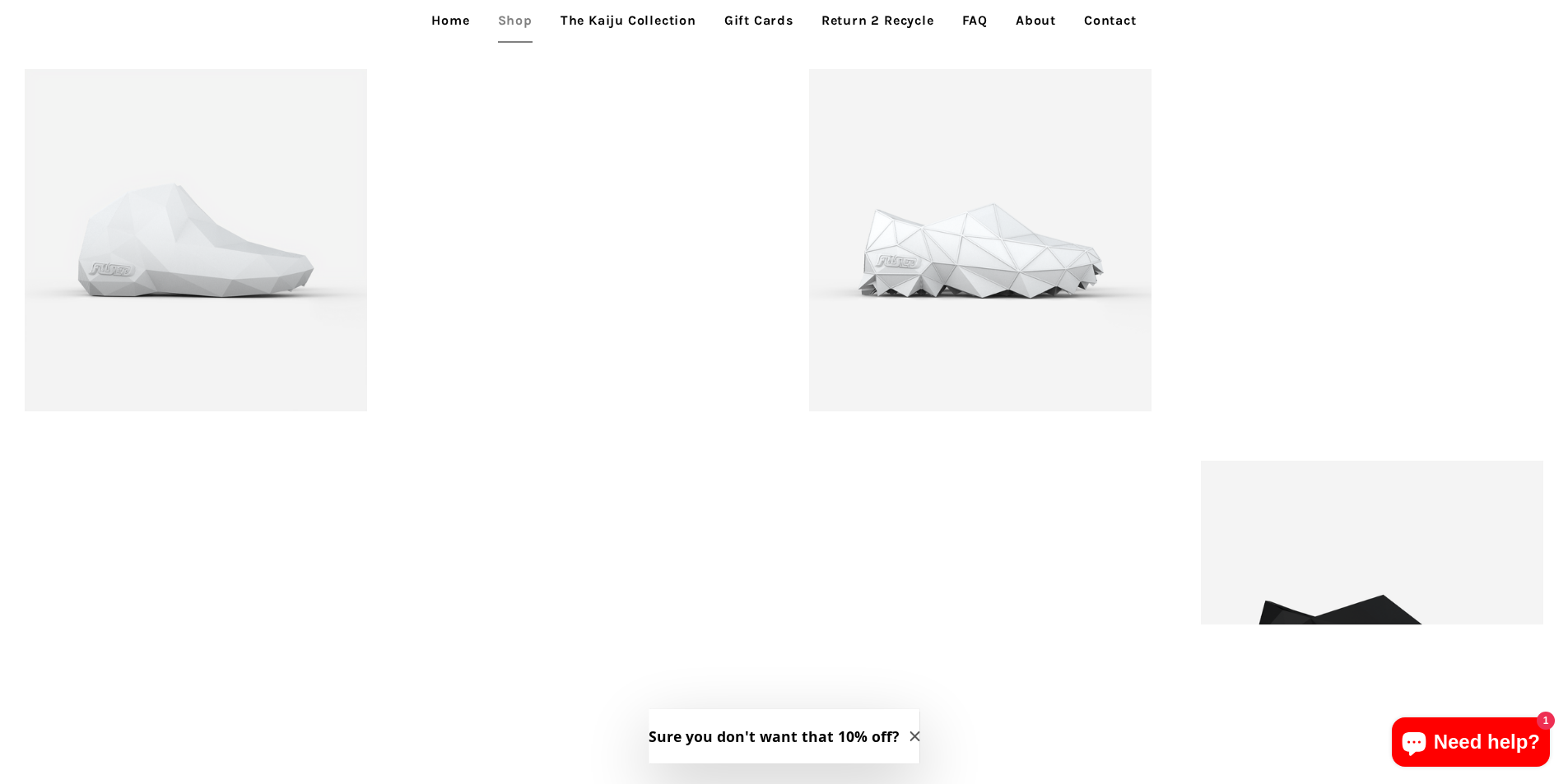
scroll to position [2393, 0]
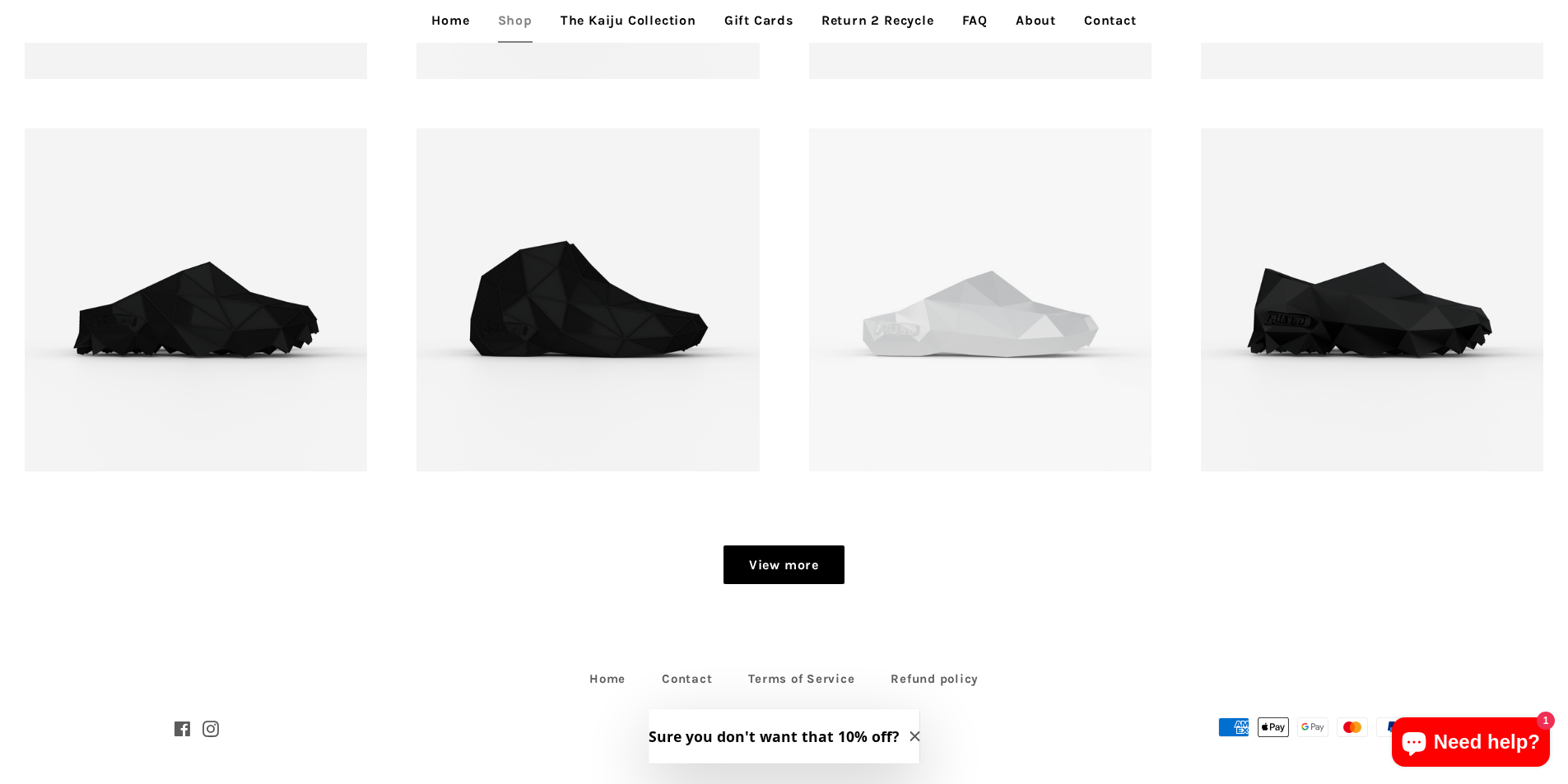
click at [780, 565] on link "View more" at bounding box center [784, 566] width 121 height 40
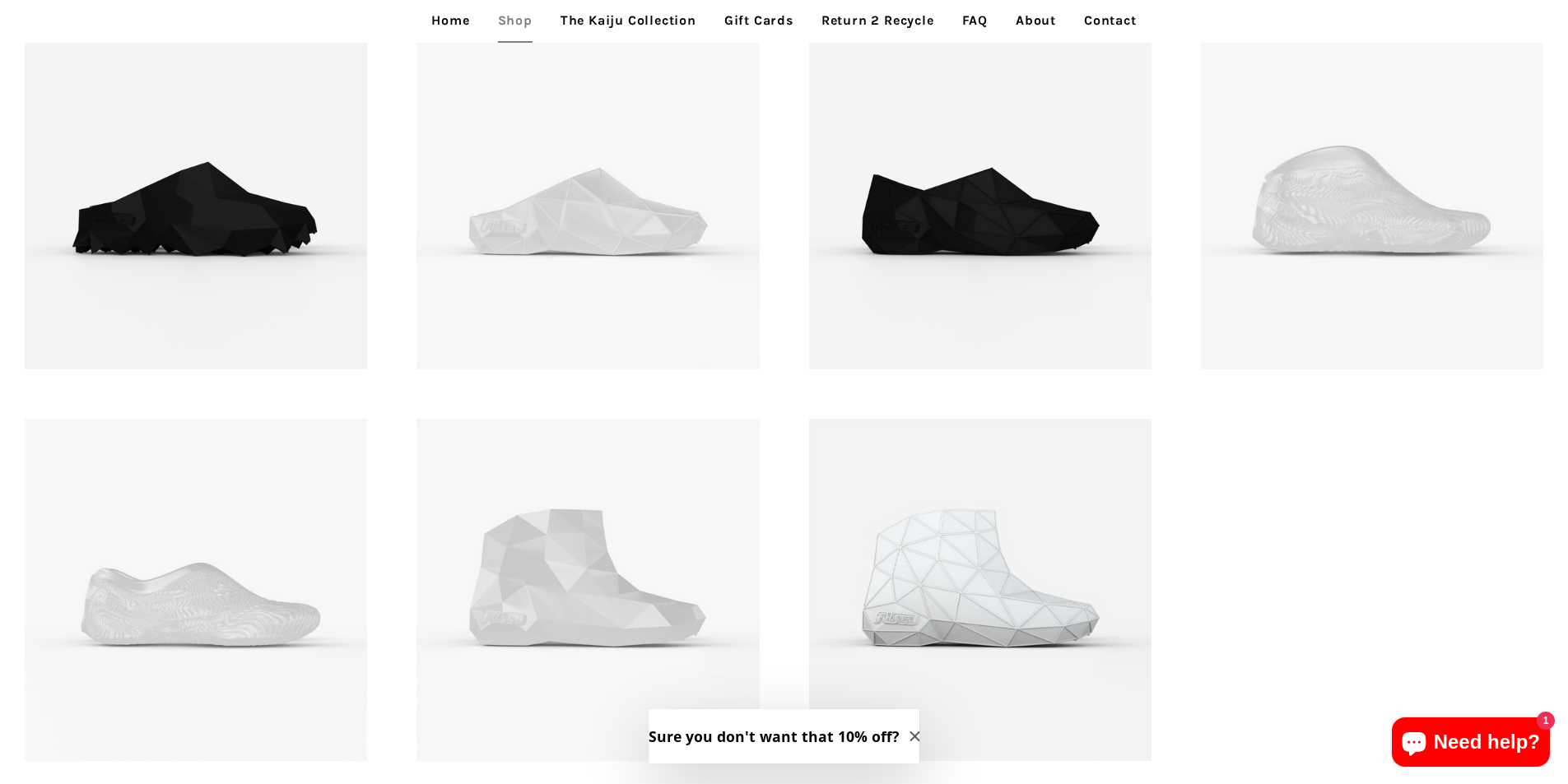
scroll to position [2804, 0]
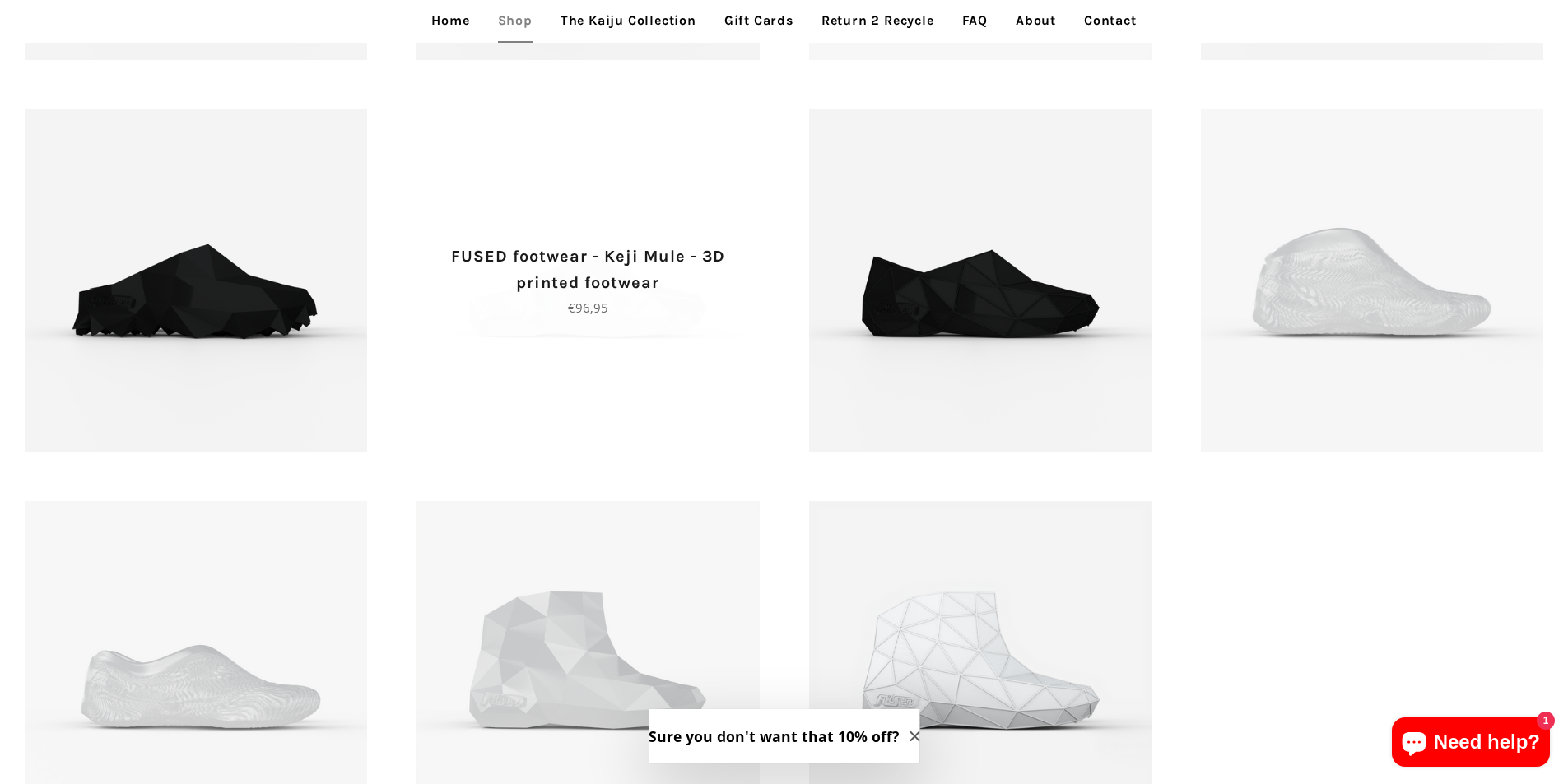
click at [613, 347] on span "FUSED footwear - Keji Mule - 3D printed footwear Regular price €96,95" at bounding box center [588, 280] width 343 height 343
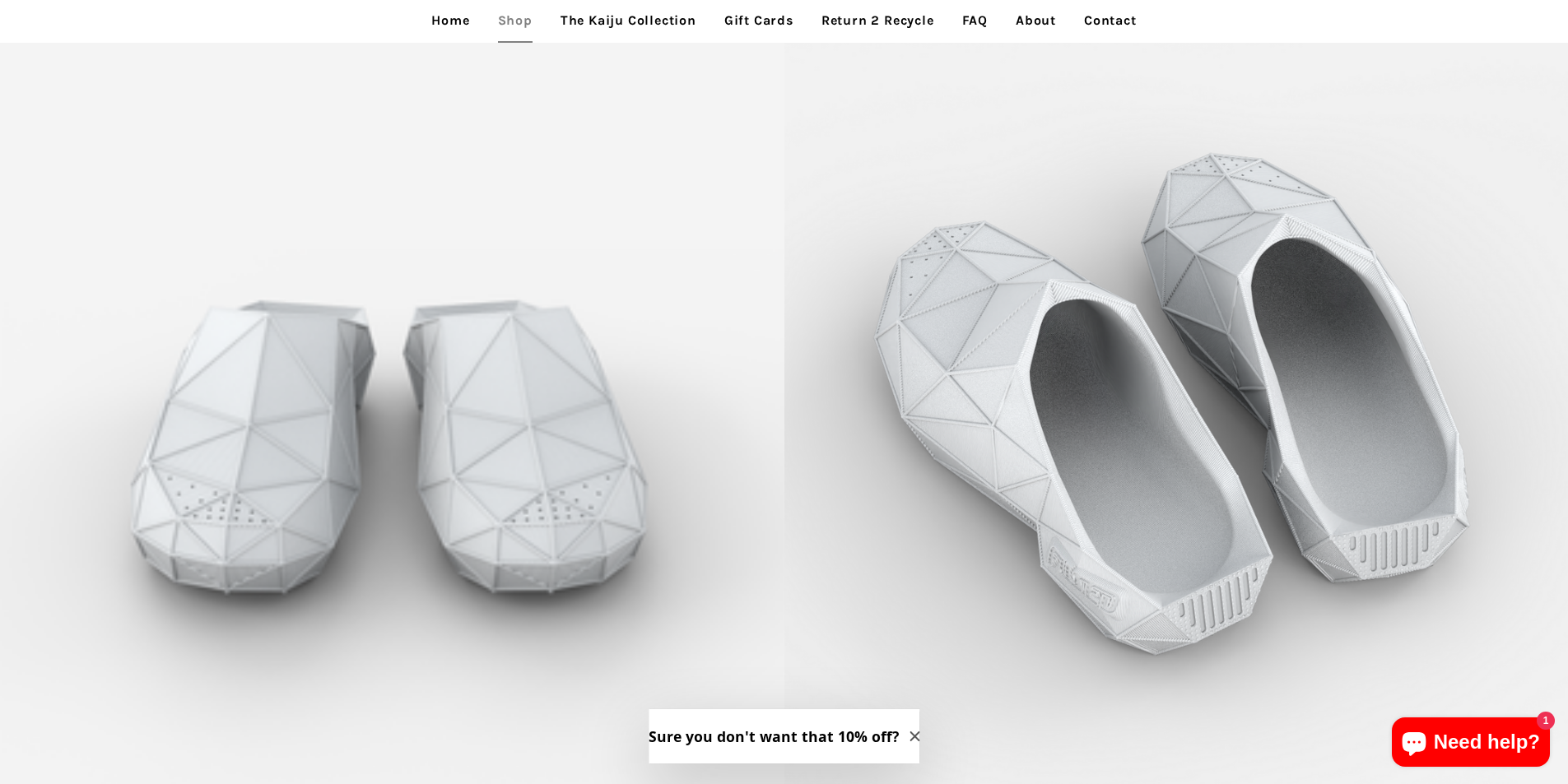
scroll to position [3162, 0]
